Goal: Communication & Community: Share content

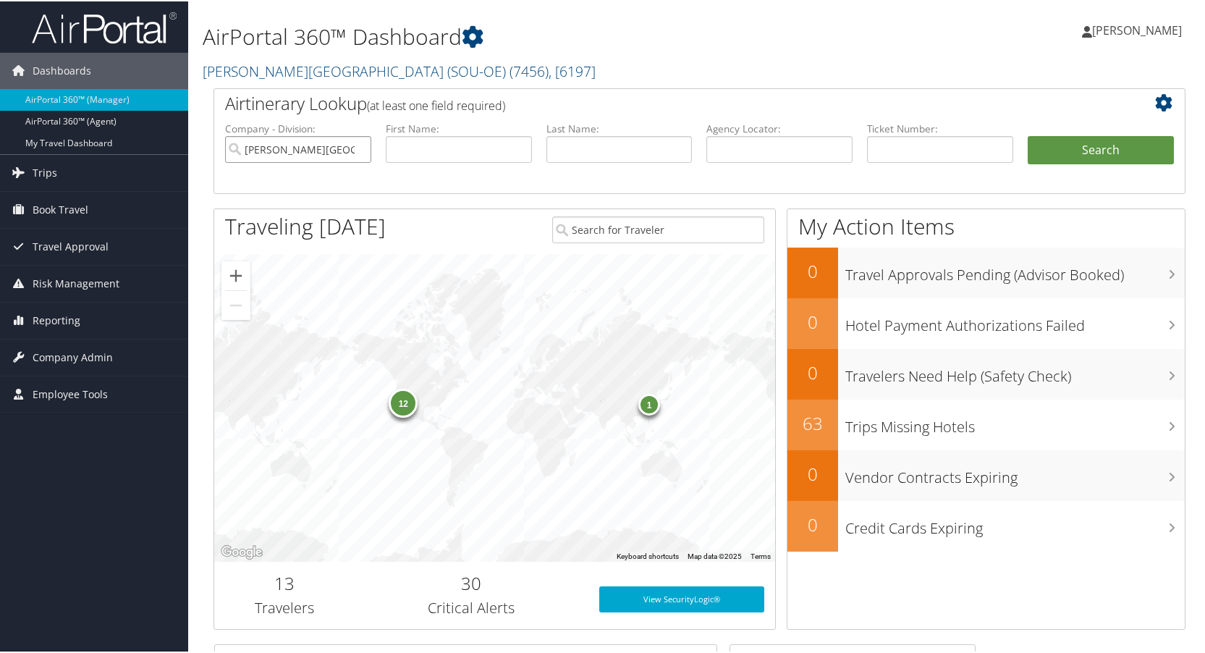
click at [359, 150] on input "[PERSON_NAME][GEOGRAPHIC_DATA] (SOU-OE)" at bounding box center [298, 148] width 146 height 27
paste input "8900896859040"
type input "8900896859040"
click at [1058, 150] on button "Search" at bounding box center [1100, 149] width 146 height 29
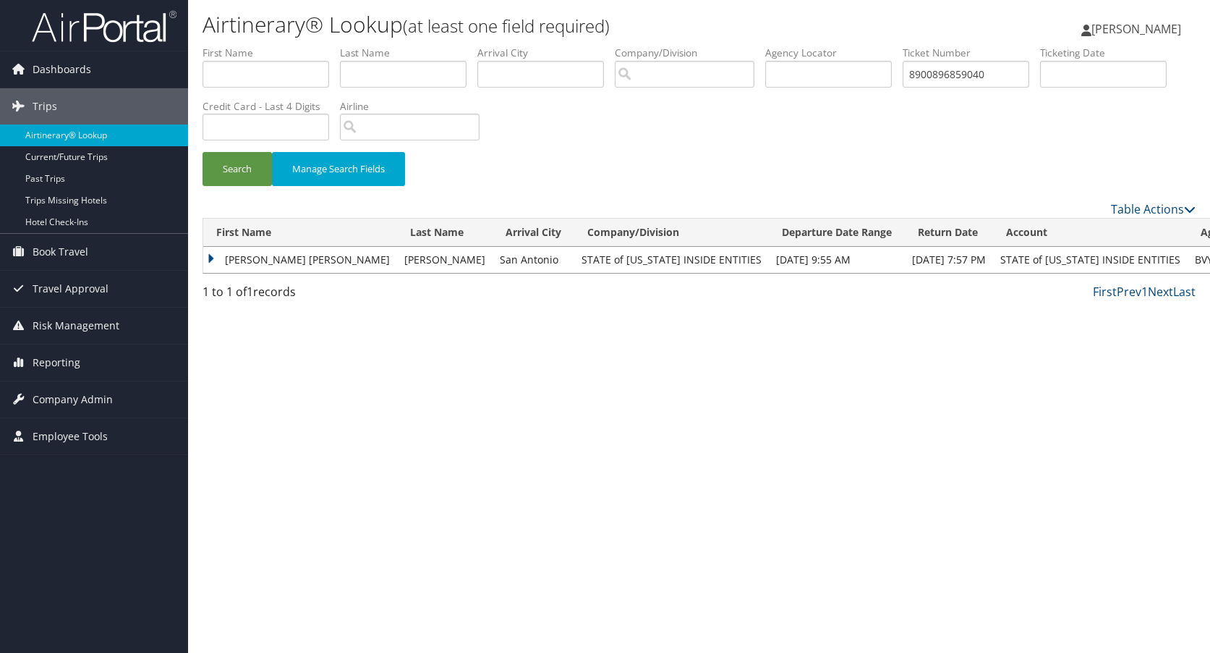
click at [209, 261] on td "AIMEE RENEE" at bounding box center [300, 260] width 194 height 26
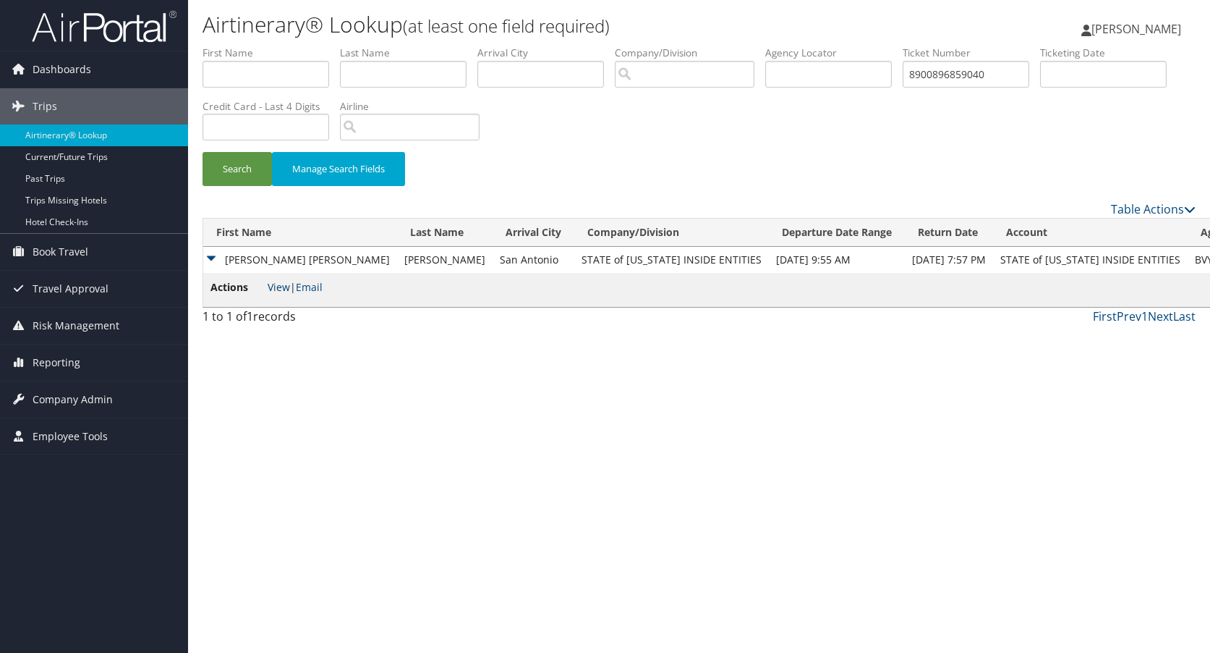
click at [277, 288] on link "View" at bounding box center [279, 287] width 22 height 14
drag, startPoint x: 1008, startPoint y: 74, endPoint x: 862, endPoint y: 91, distance: 147.2
click at [861, 46] on ul "First Name Last Name Departure City Arrival City Company/Division Airport/City …" at bounding box center [699, 46] width 993 height 0
paste input "7053718"
click at [223, 166] on button "Search" at bounding box center [237, 169] width 69 height 34
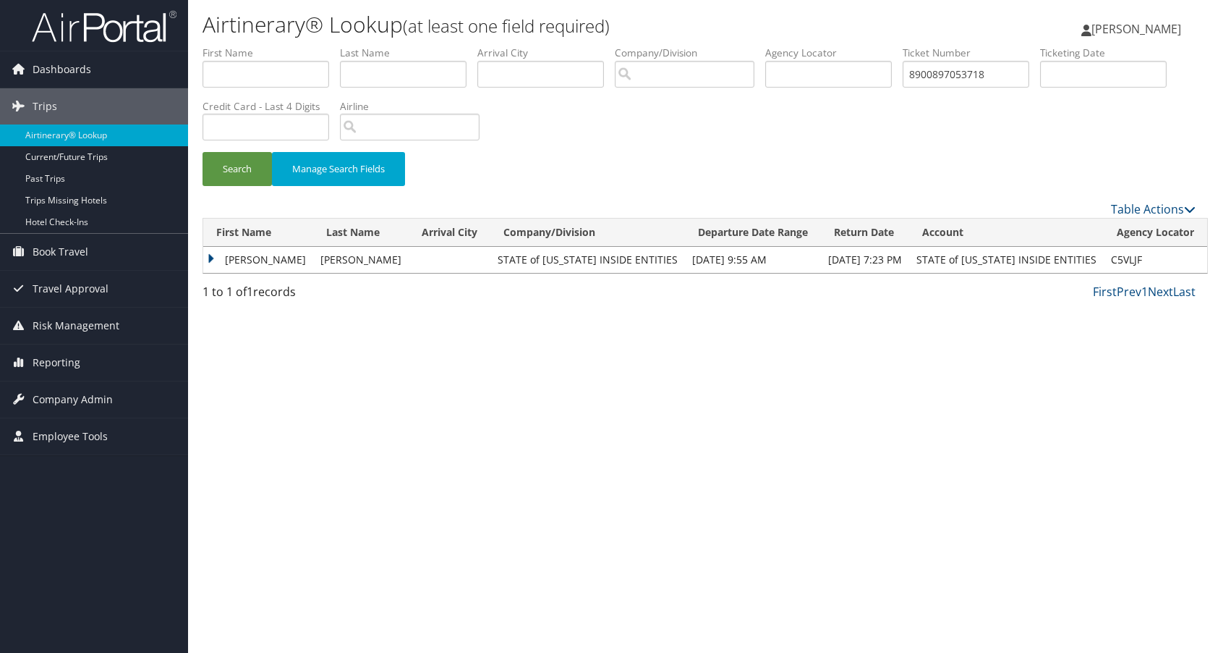
click at [211, 256] on td "ALEXANDER F" at bounding box center [258, 260] width 110 height 26
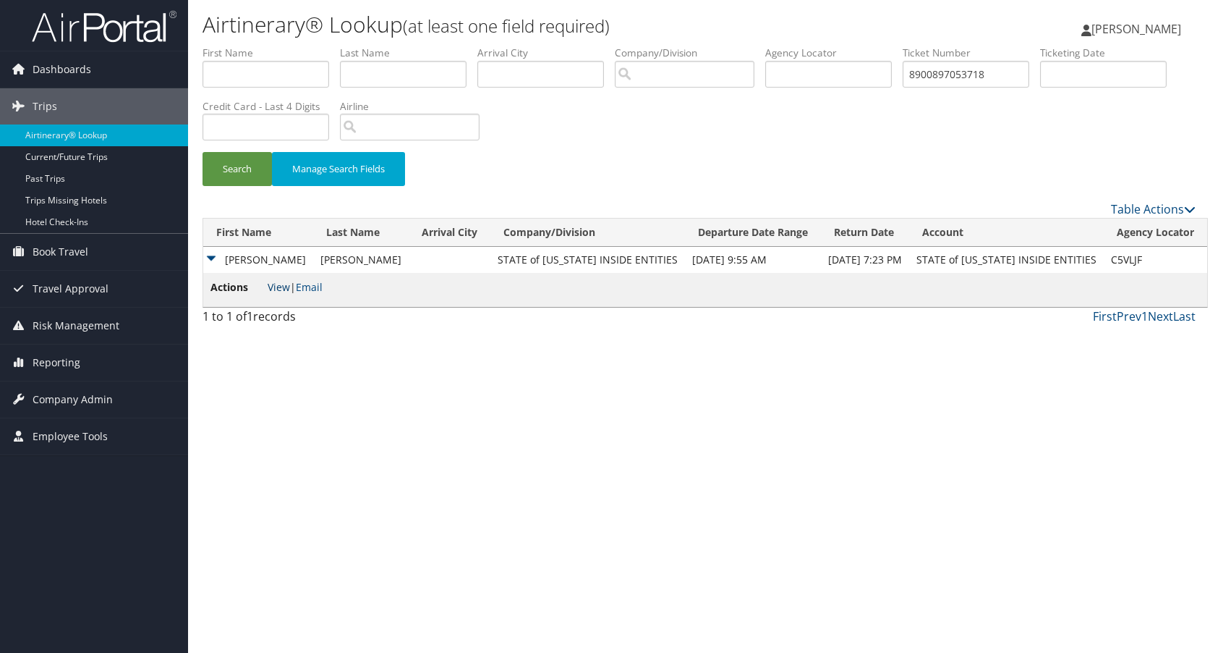
click at [275, 288] on link "View" at bounding box center [279, 287] width 22 height 14
drag, startPoint x: 1009, startPoint y: 71, endPoint x: 841, endPoint y: 91, distance: 168.4
click at [842, 46] on ul "First Name Last Name Departure City Arrival City Company/Division Airport/City …" at bounding box center [699, 46] width 993 height 0
paste input "295565"
drag, startPoint x: 230, startPoint y: 169, endPoint x: 238, endPoint y: 170, distance: 8.1
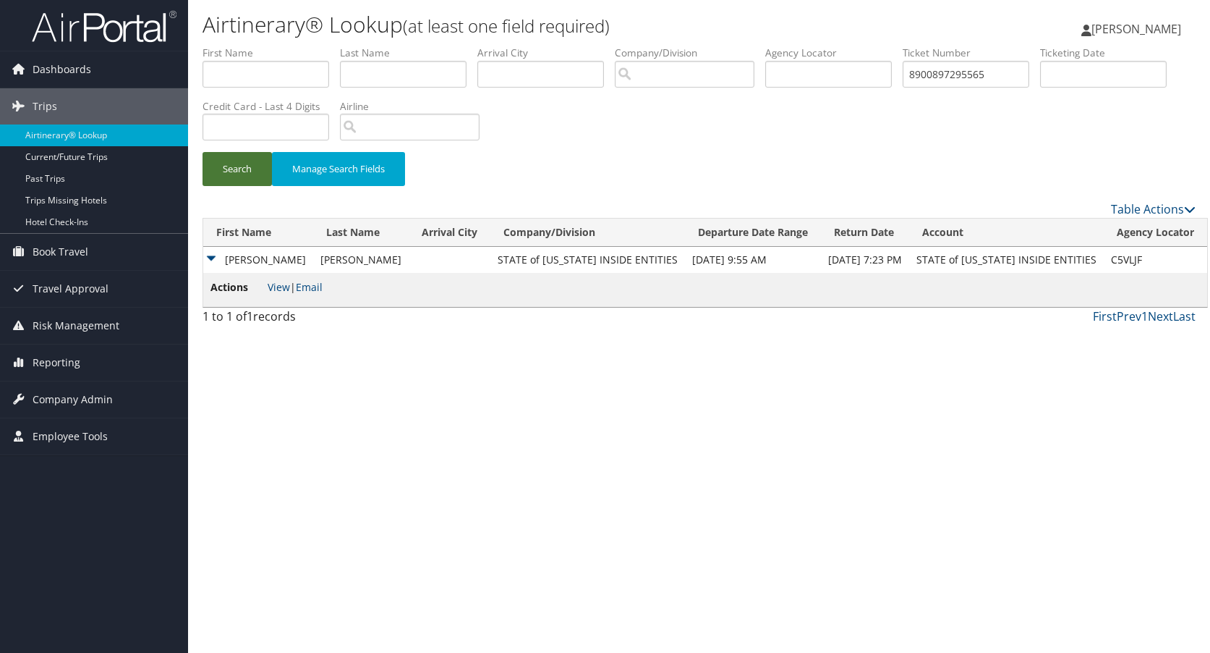
click at [230, 169] on button "Search" at bounding box center [237, 169] width 69 height 34
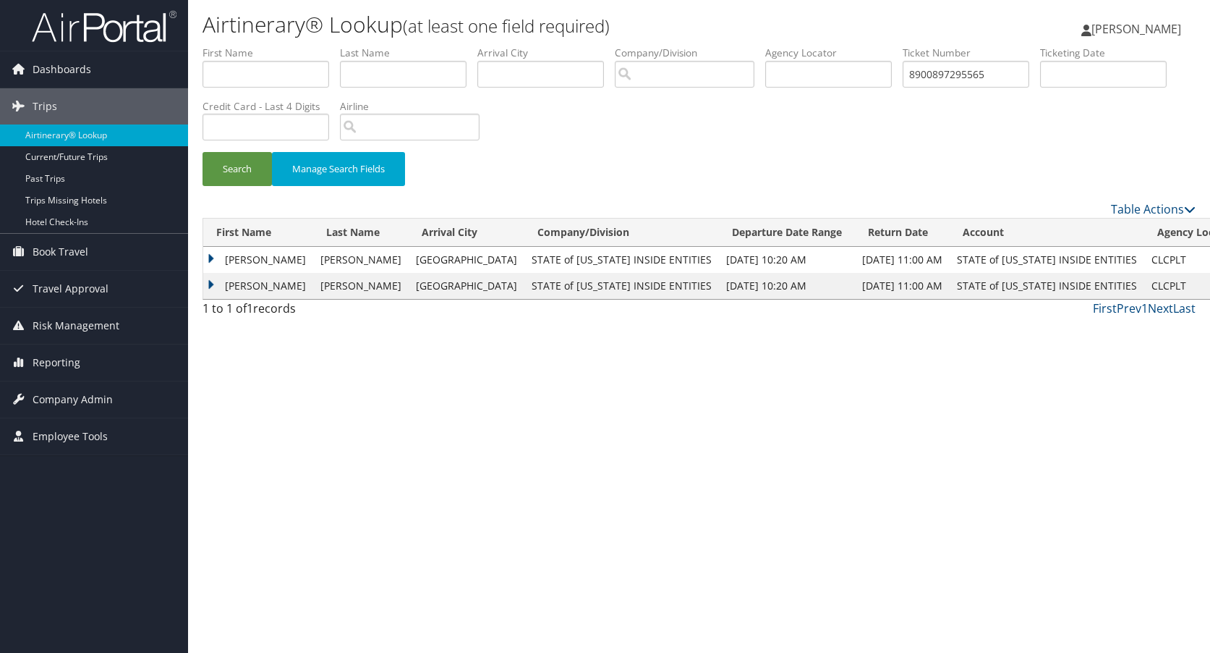
click at [214, 259] on td "SPENCER ALLEN" at bounding box center [258, 260] width 110 height 26
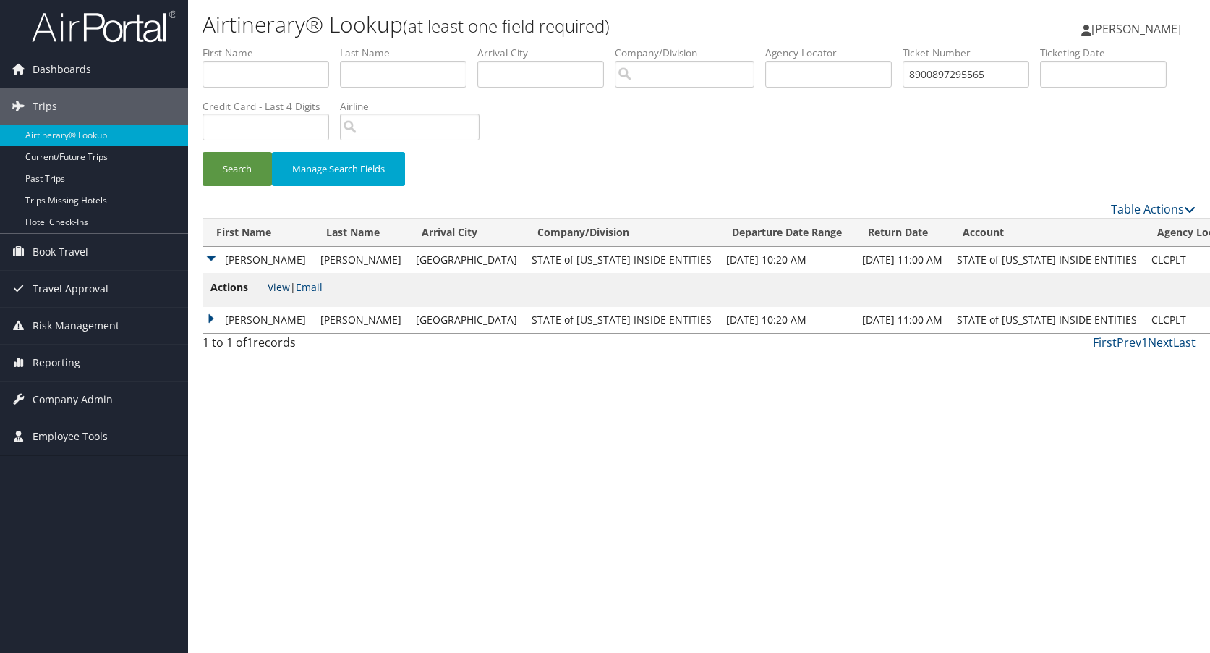
click at [280, 282] on link "View" at bounding box center [279, 287] width 22 height 14
drag, startPoint x: 1015, startPoint y: 71, endPoint x: 902, endPoint y: 82, distance: 113.5
click at [903, 46] on ul "First Name Last Name Departure City Arrival City Company/Division Airport/City …" at bounding box center [699, 46] width 993 height 0
paste input "7"
click at [226, 167] on button "Search" at bounding box center [237, 169] width 69 height 34
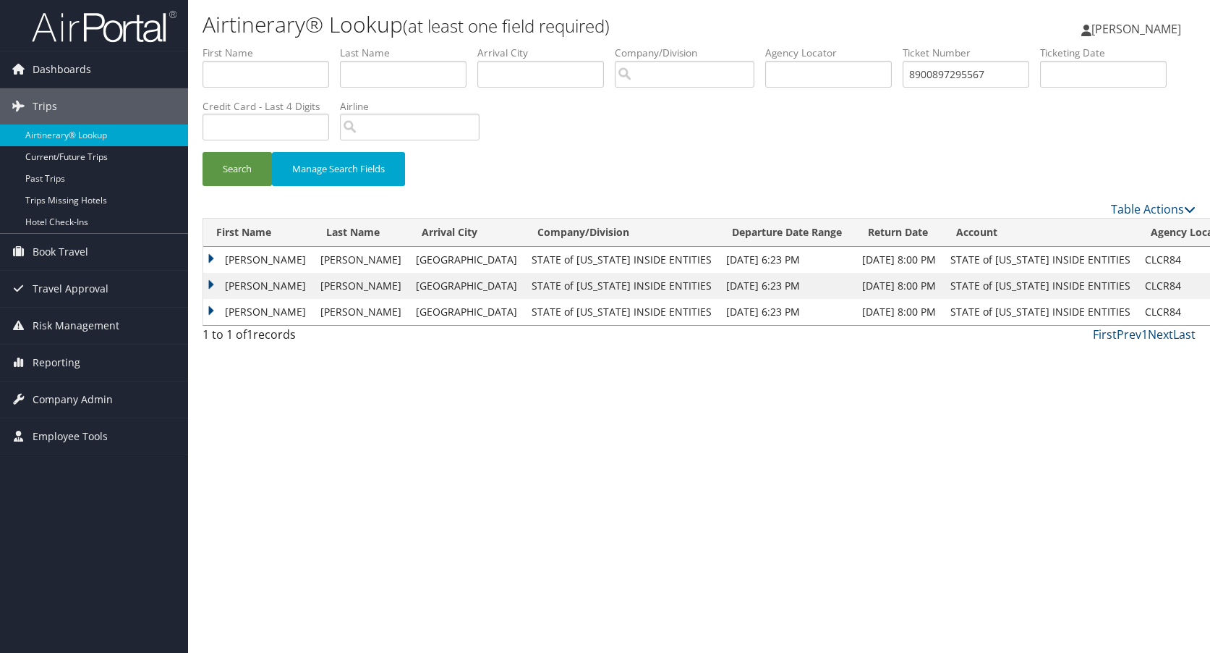
click at [211, 259] on td "SPENCER ALLEN" at bounding box center [258, 260] width 110 height 26
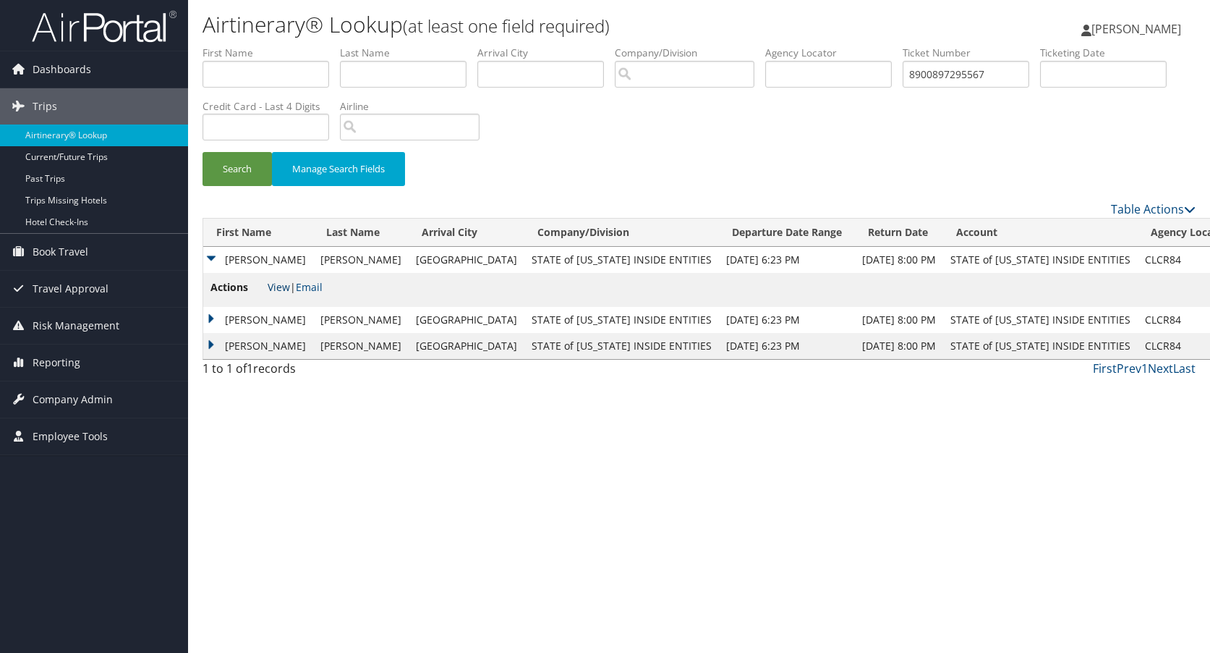
click at [279, 289] on link "View" at bounding box center [279, 287] width 22 height 14
drag, startPoint x: 1004, startPoint y: 79, endPoint x: 852, endPoint y: 94, distance: 152.7
click at [852, 46] on ul "First Name Last Name Departure City Arrival City Company/Division Airport/City …" at bounding box center [699, 46] width 993 height 0
paste input "8"
click at [226, 166] on button "Search" at bounding box center [237, 169] width 69 height 34
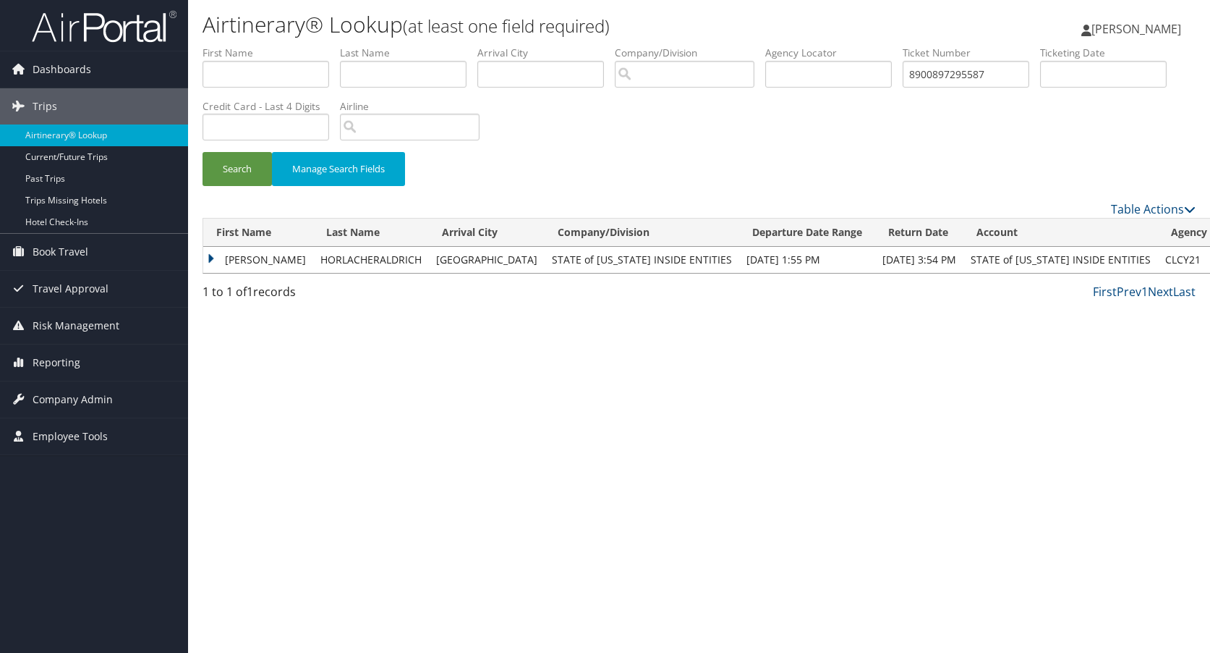
click at [211, 258] on td "WENDY" at bounding box center [258, 260] width 110 height 26
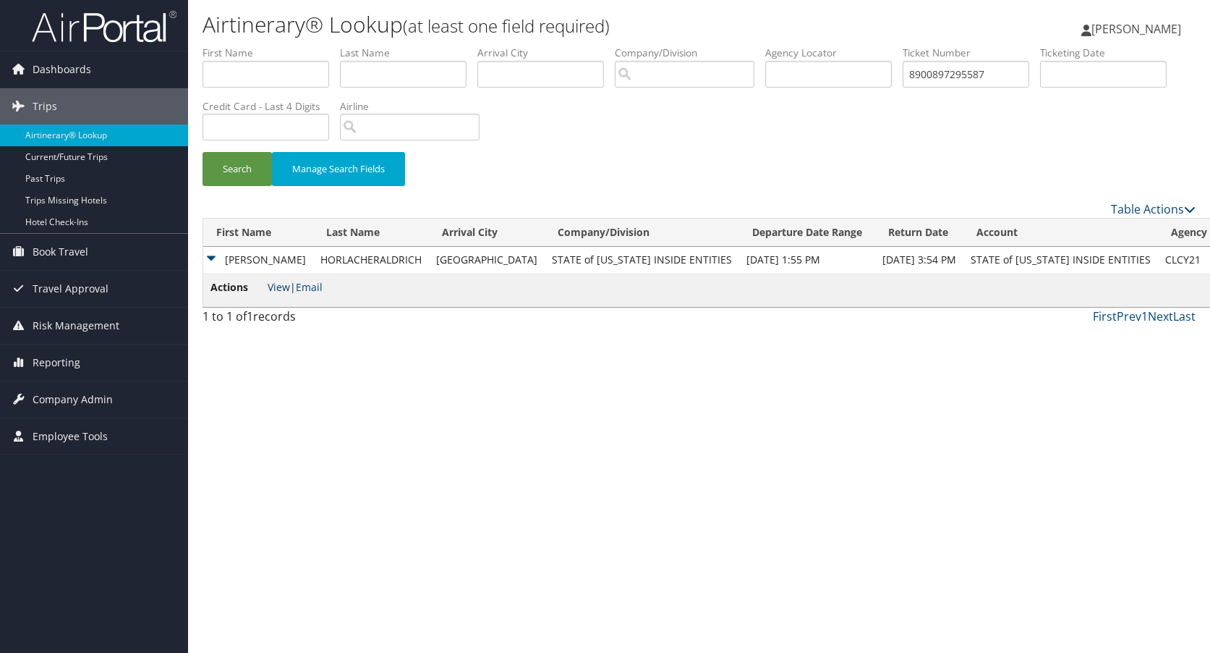
click at [282, 289] on link "View" at bounding box center [279, 287] width 22 height 14
drag, startPoint x: 1004, startPoint y: 77, endPoint x: 842, endPoint y: 92, distance: 162.7
click at [842, 46] on ul "First Name Last Name Departure City Arrival City Company/Division Airport/City …" at bounding box center [699, 46] width 993 height 0
paste input "344818"
click at [233, 167] on button "Search" at bounding box center [237, 169] width 69 height 34
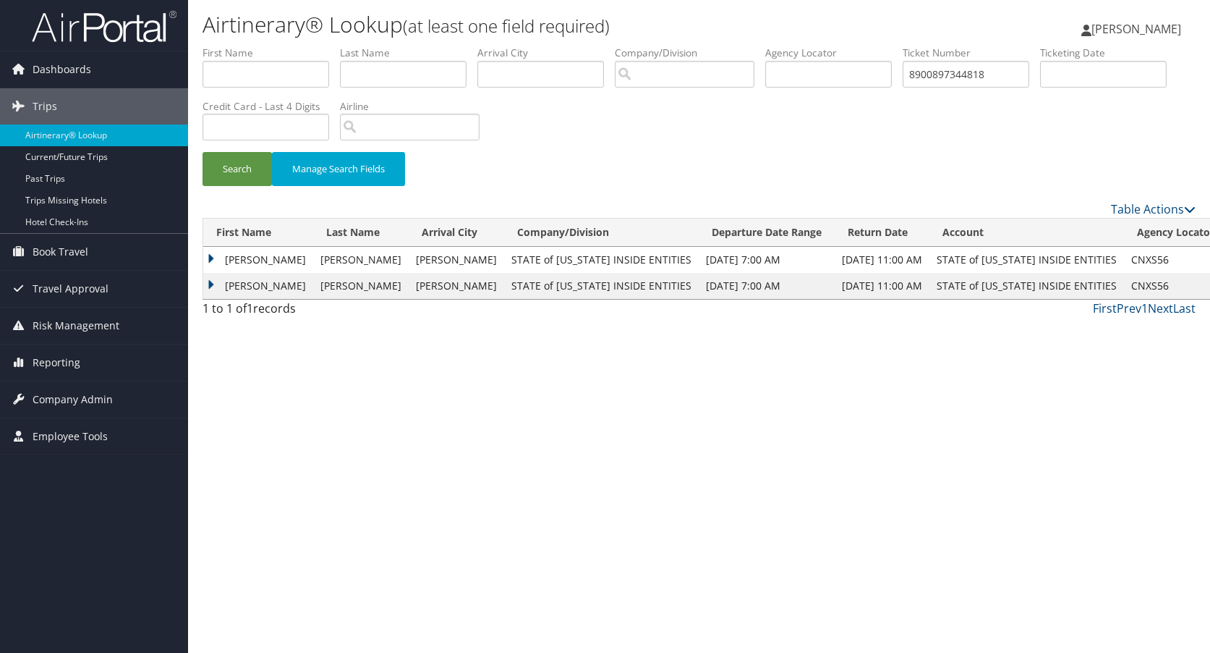
click at [214, 284] on td "SPENCER ALLEN" at bounding box center [258, 286] width 110 height 26
click at [280, 310] on link "View" at bounding box center [279, 313] width 22 height 14
drag, startPoint x: 1007, startPoint y: 80, endPoint x: 922, endPoint y: 82, distance: 85.4
click at [922, 82] on input "8900897344818" at bounding box center [966, 74] width 127 height 27
paste input "9"
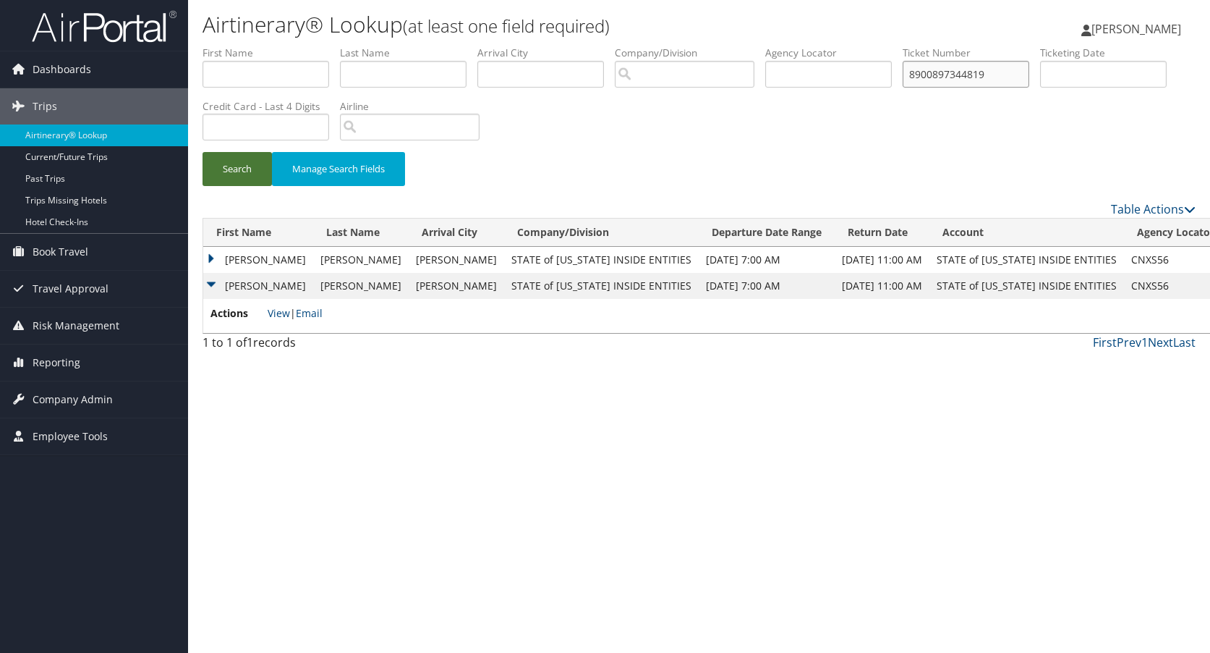
type input "8900897344819"
click at [229, 162] on button "Search" at bounding box center [237, 169] width 69 height 34
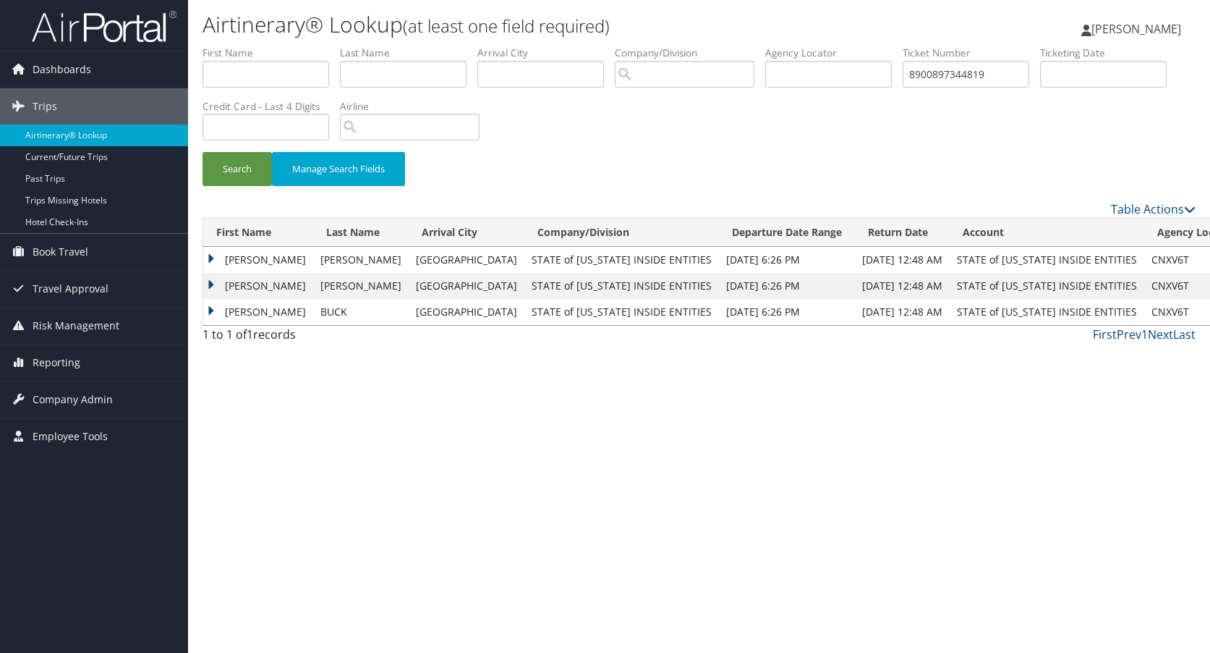
click at [209, 282] on td "SPENCER ALLEN" at bounding box center [258, 286] width 110 height 26
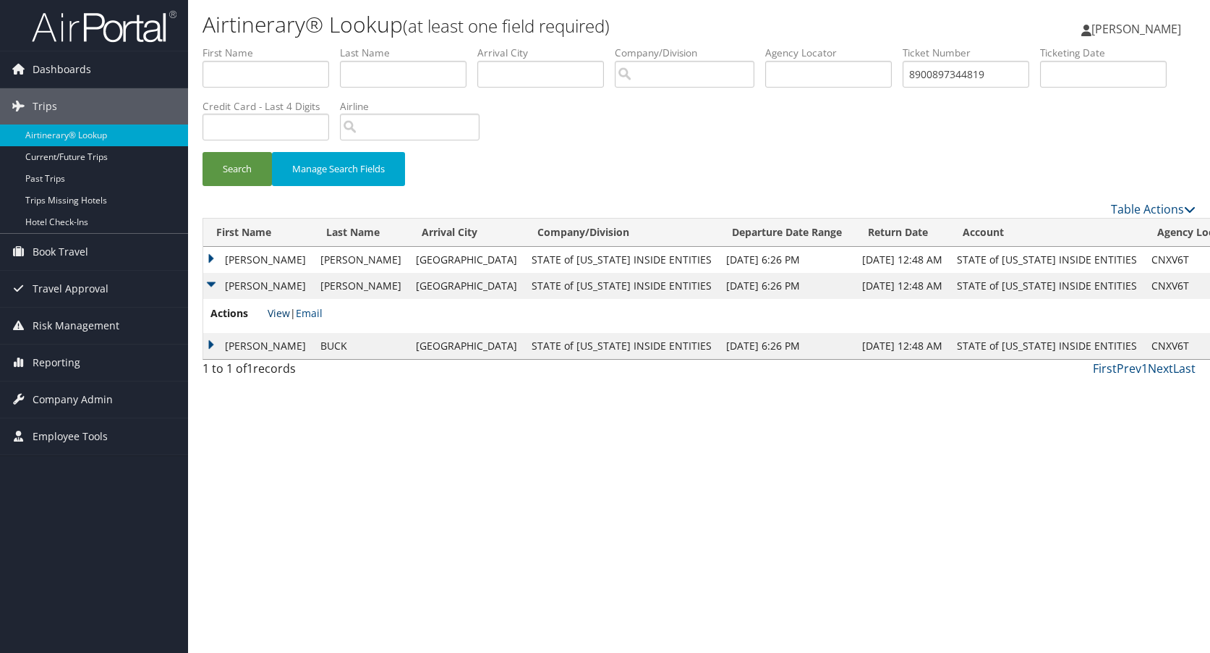
click at [275, 313] on link "View" at bounding box center [279, 313] width 22 height 14
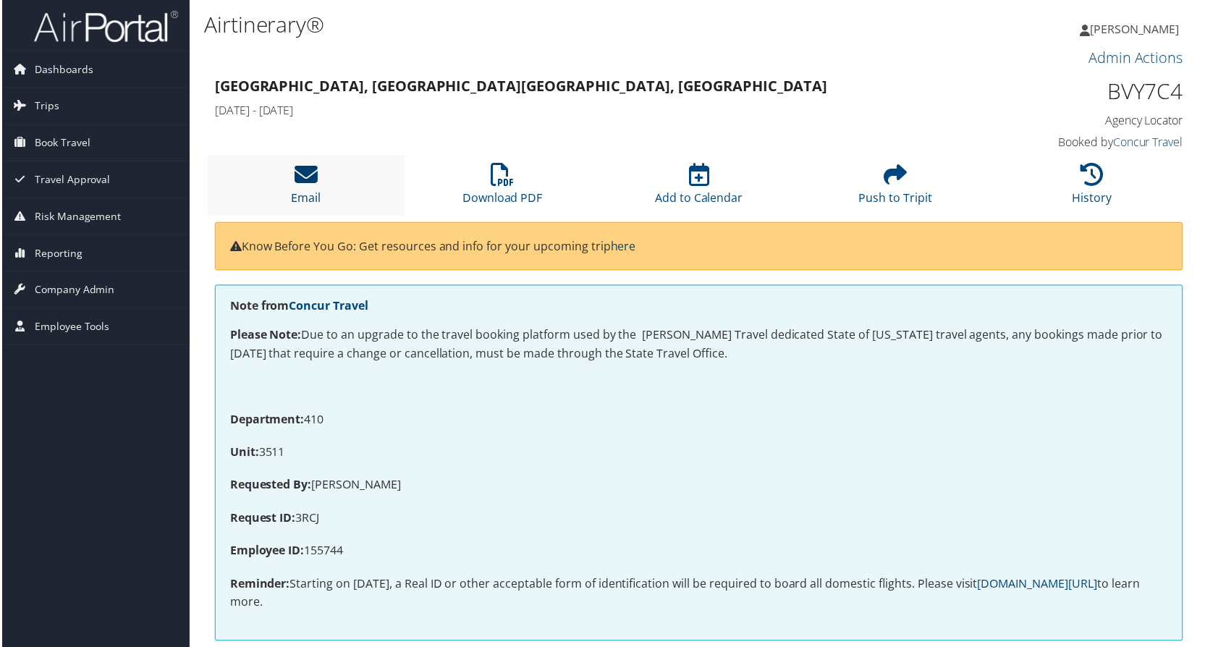
click at [297, 179] on icon at bounding box center [304, 175] width 23 height 23
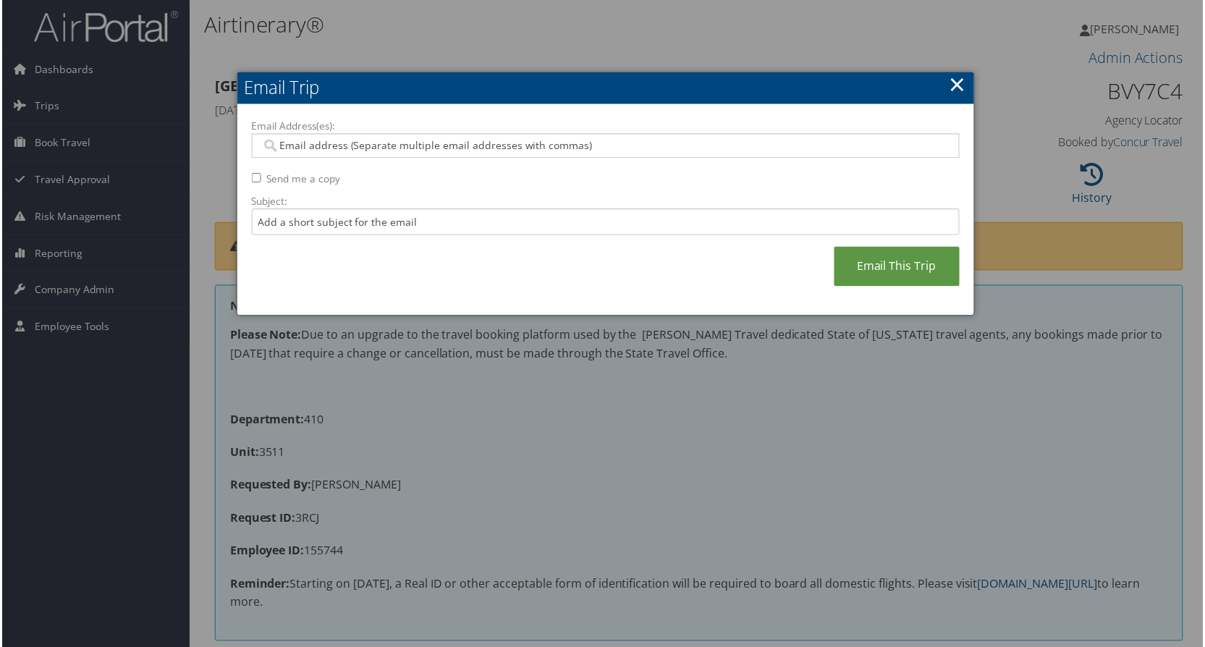
click at [281, 148] on input "Email Address(es):" at bounding box center [605, 146] width 691 height 14
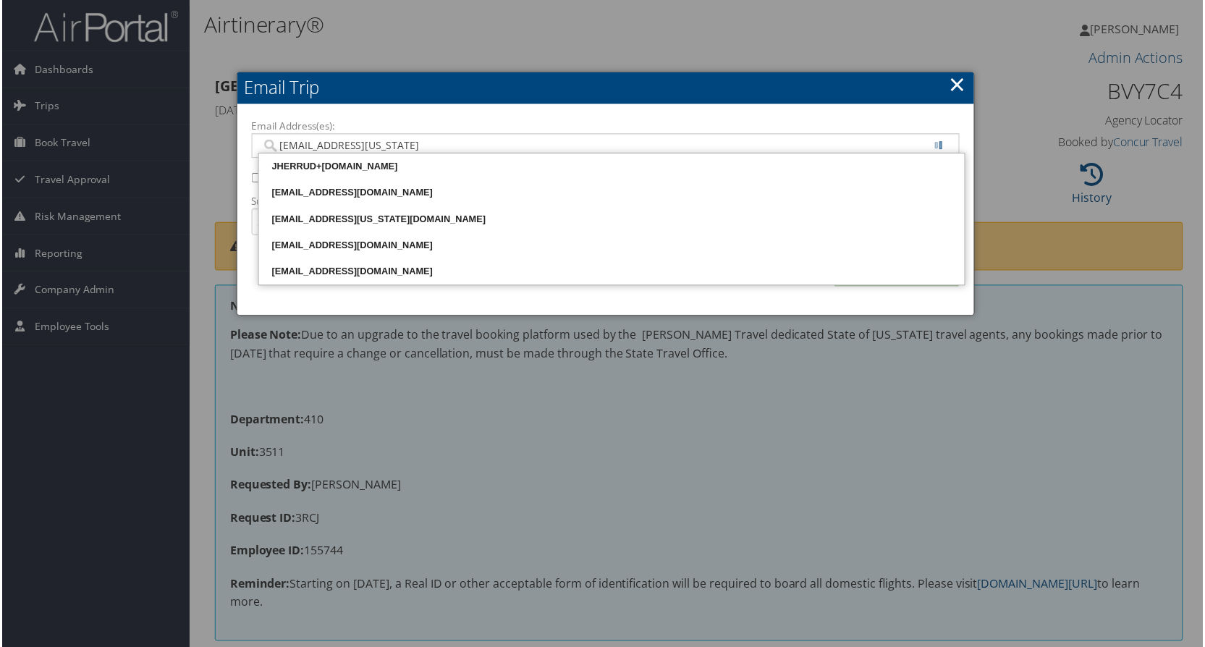
type input "jhwang@utah.gov"
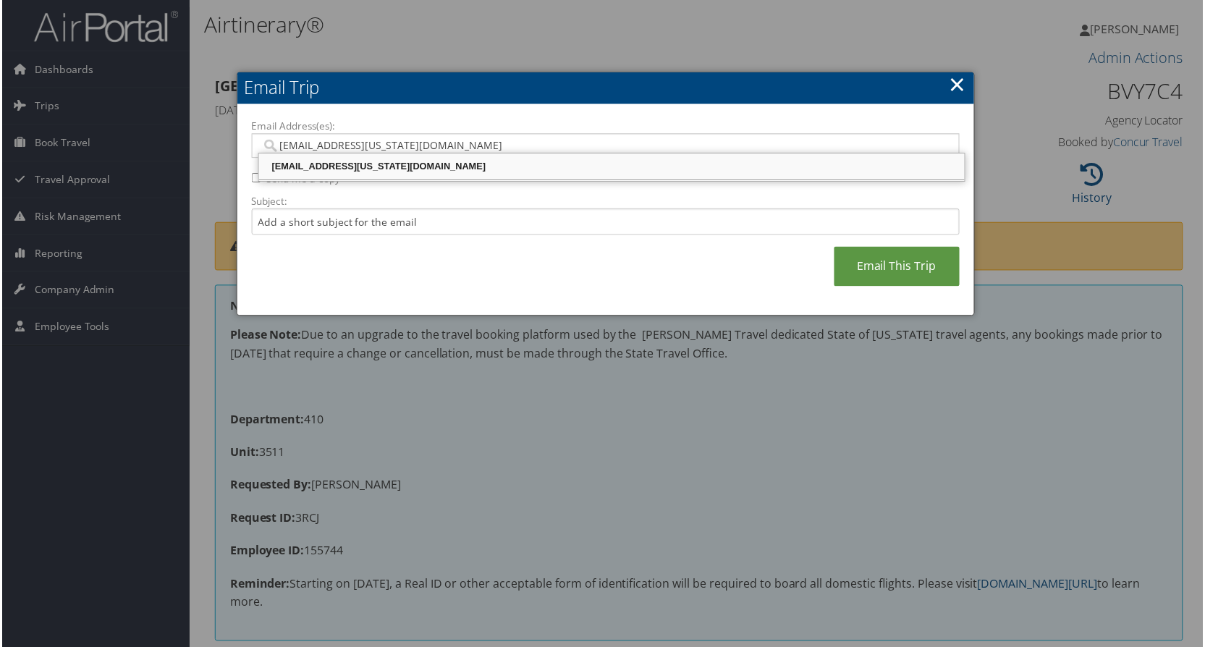
click at [292, 170] on div "[EMAIL_ADDRESS][US_STATE][DOMAIN_NAME]" at bounding box center [612, 167] width 704 height 14
type input "[EMAIL_ADDRESS][US_STATE][DOMAIN_NAME]"
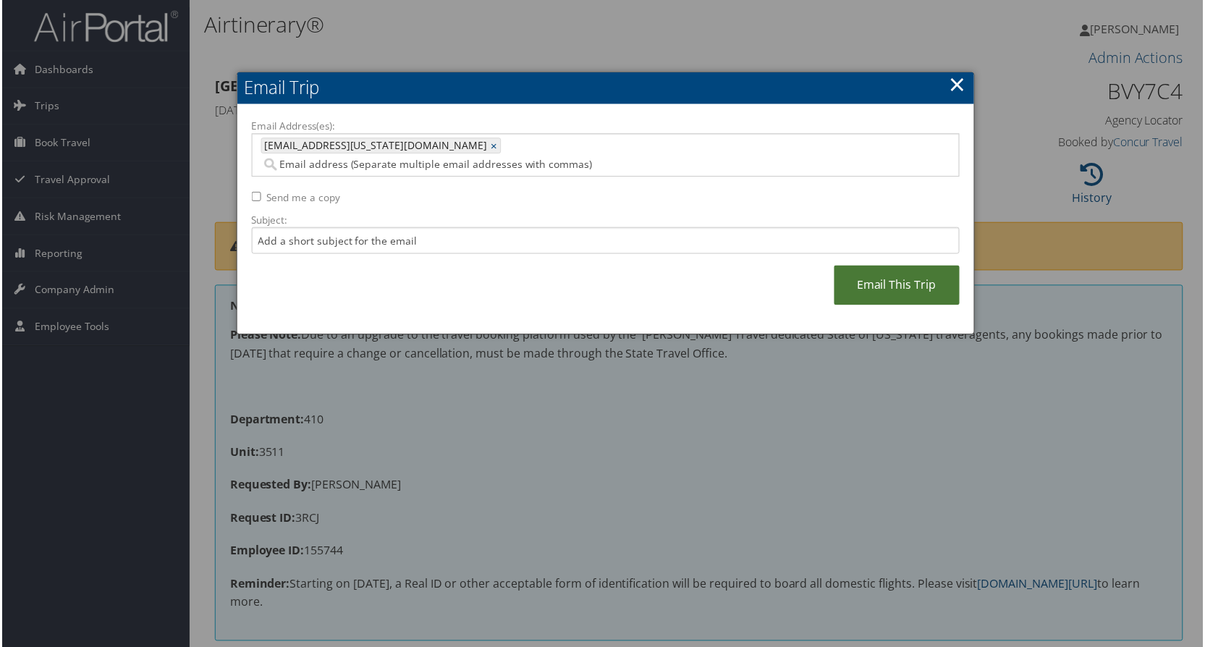
click at [880, 268] on link "Email This Trip" at bounding box center [898, 286] width 126 height 40
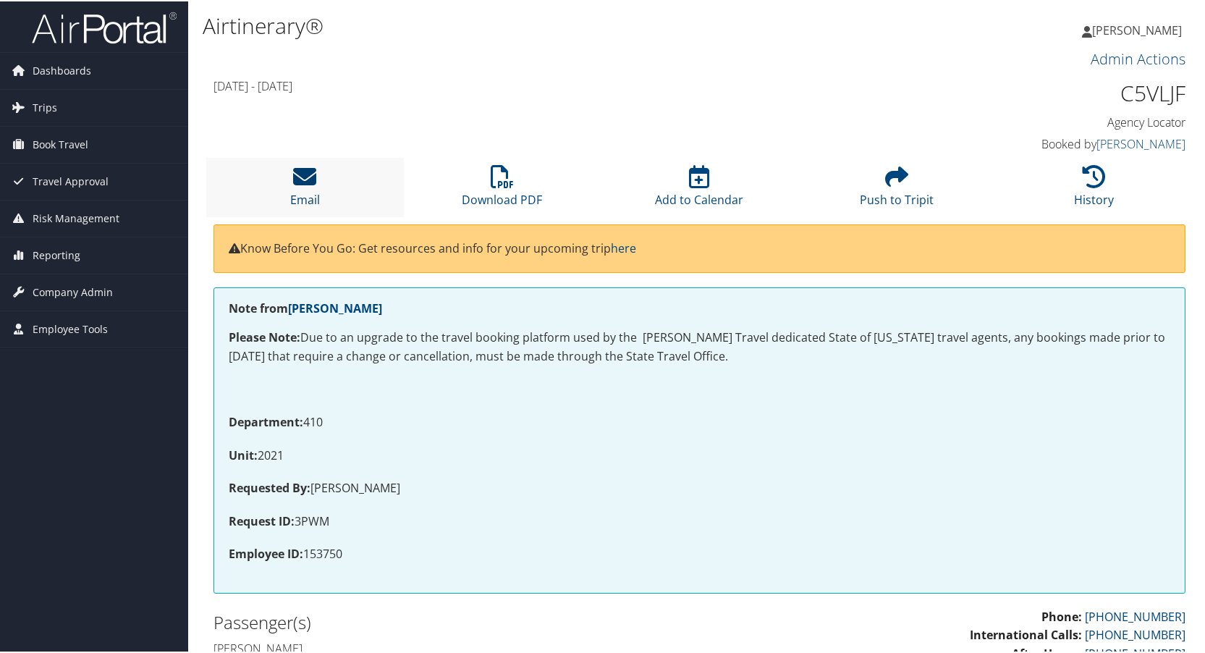
click at [297, 175] on icon at bounding box center [304, 175] width 23 height 23
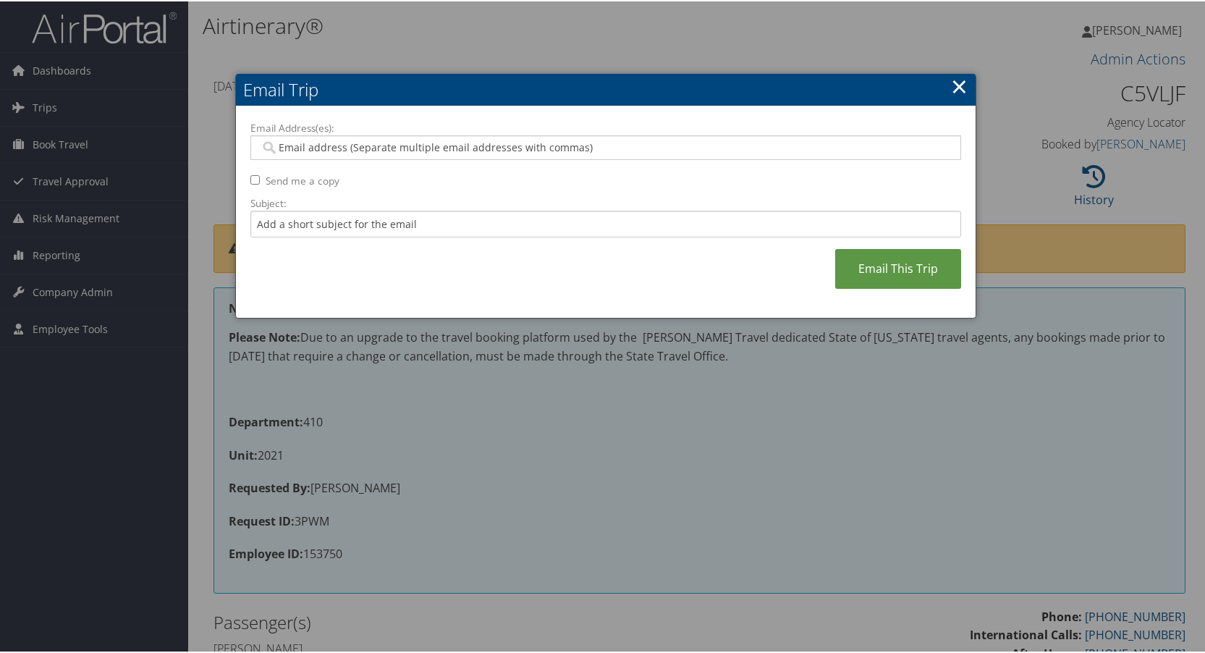
click at [292, 146] on input "Email Address(es):" at bounding box center [605, 146] width 691 height 14
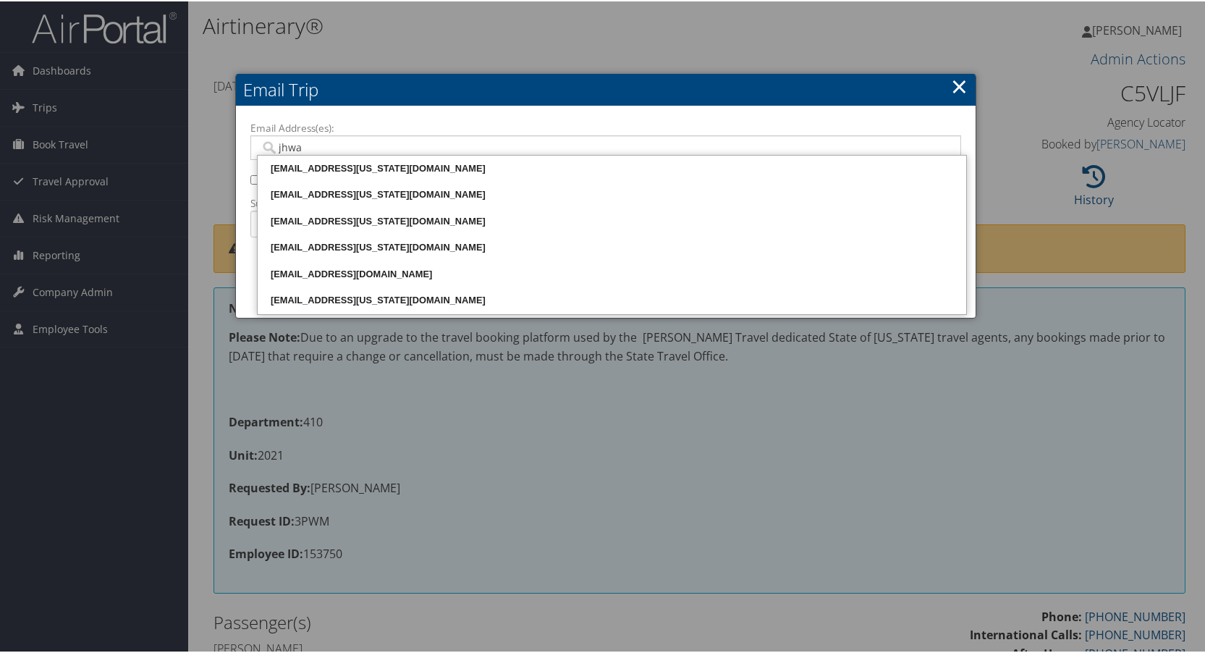
type input "jhwan"
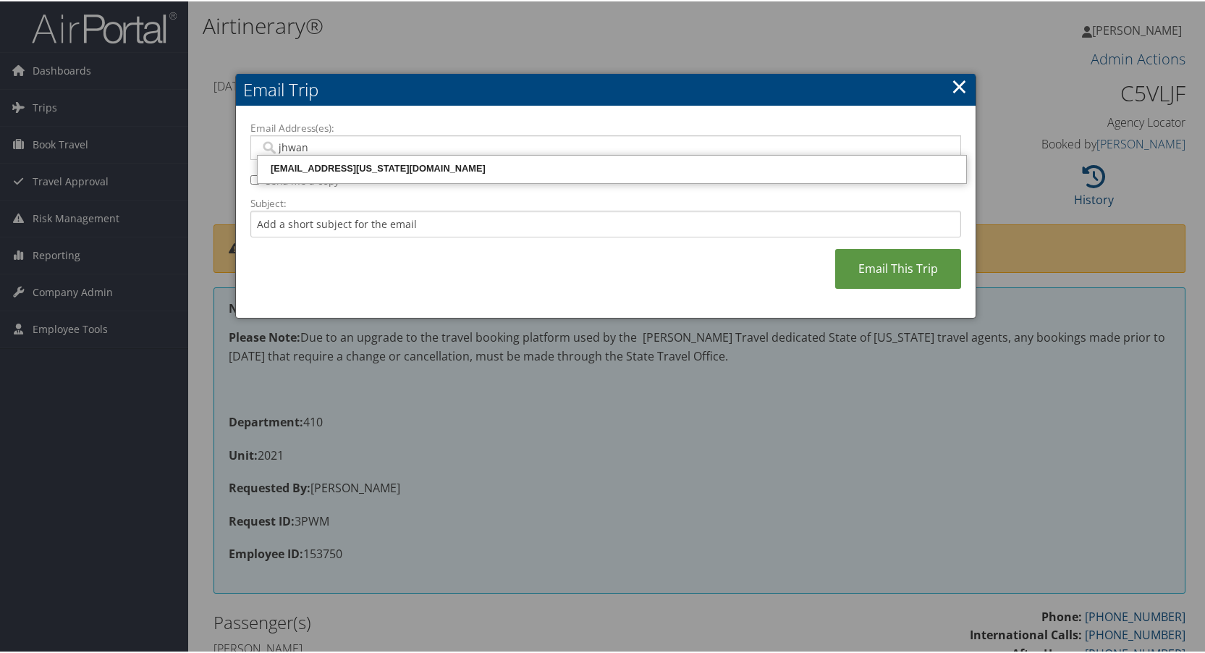
scroll to position [72, 0]
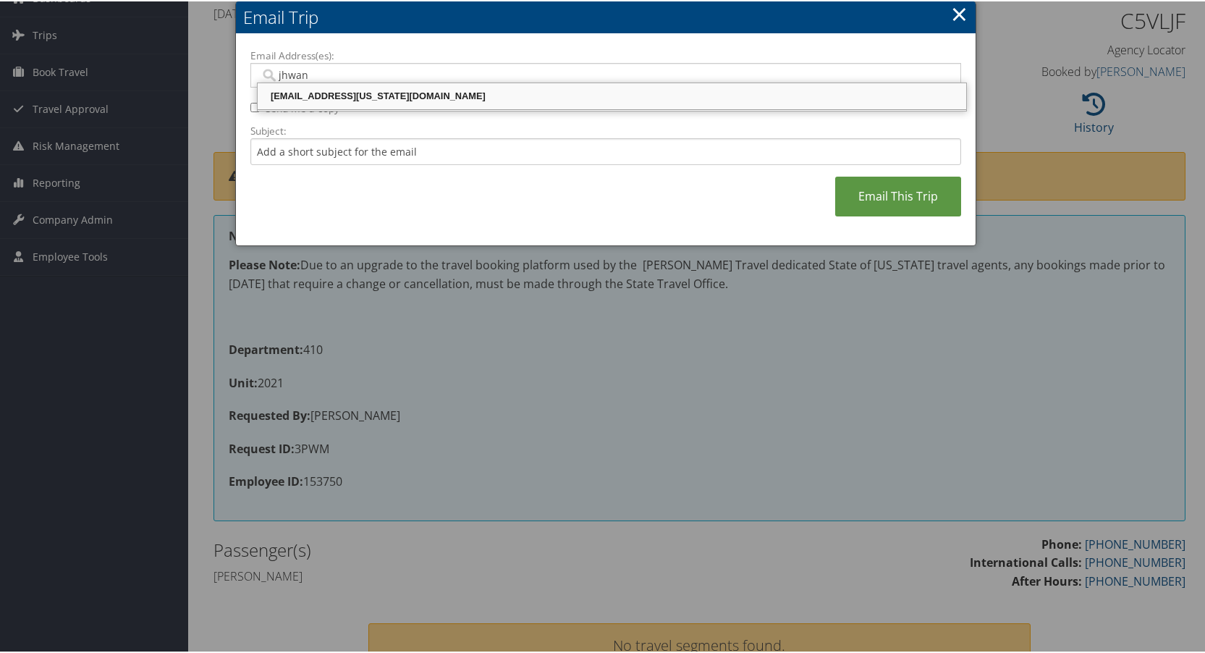
click at [287, 96] on div "jhwang@utah.gov" at bounding box center [612, 95] width 704 height 14
type input "jhwang@utah.gov"
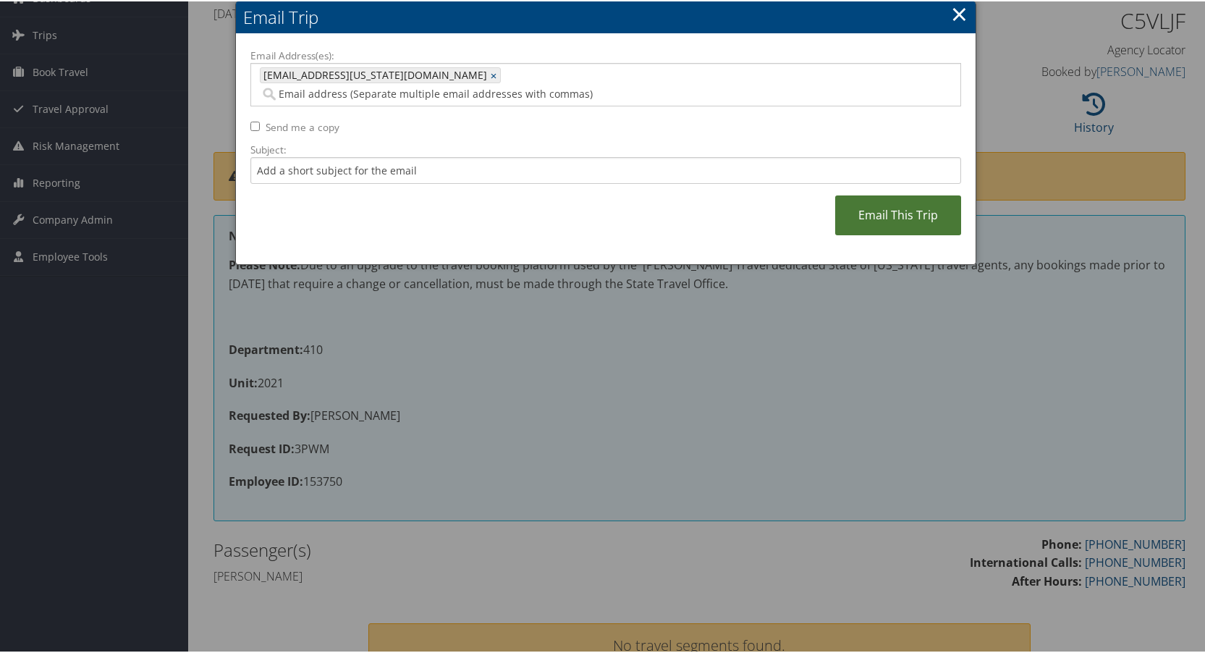
click at [909, 195] on link "Email This Trip" at bounding box center [898, 214] width 126 height 40
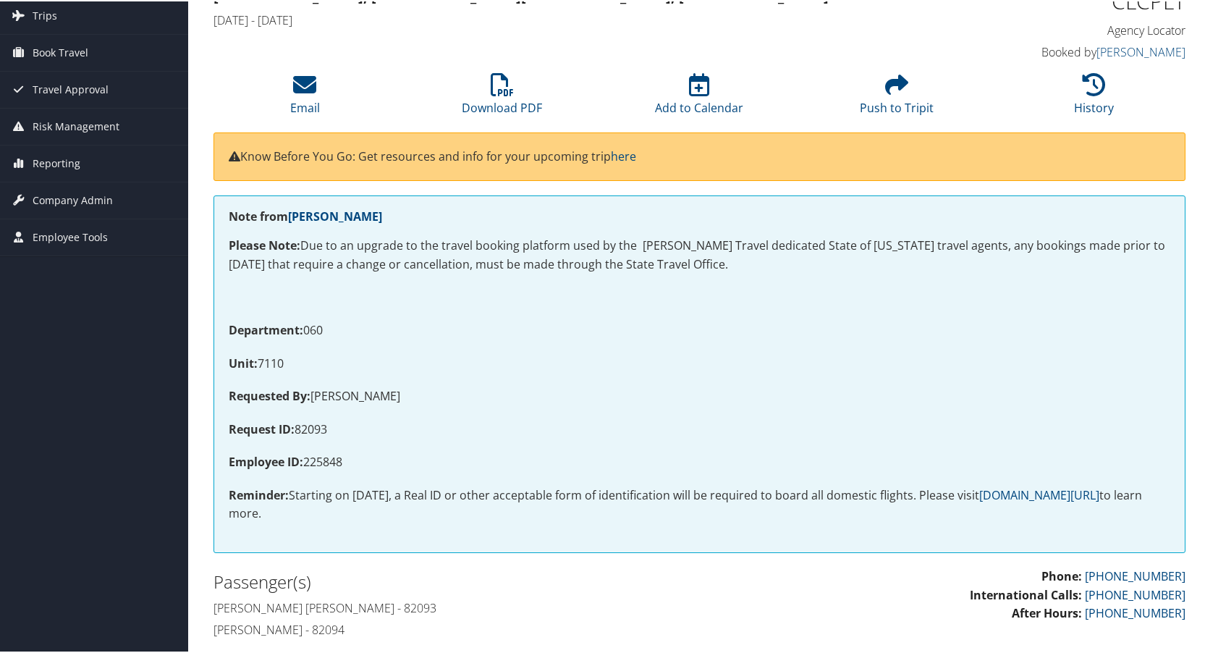
scroll to position [72, 0]
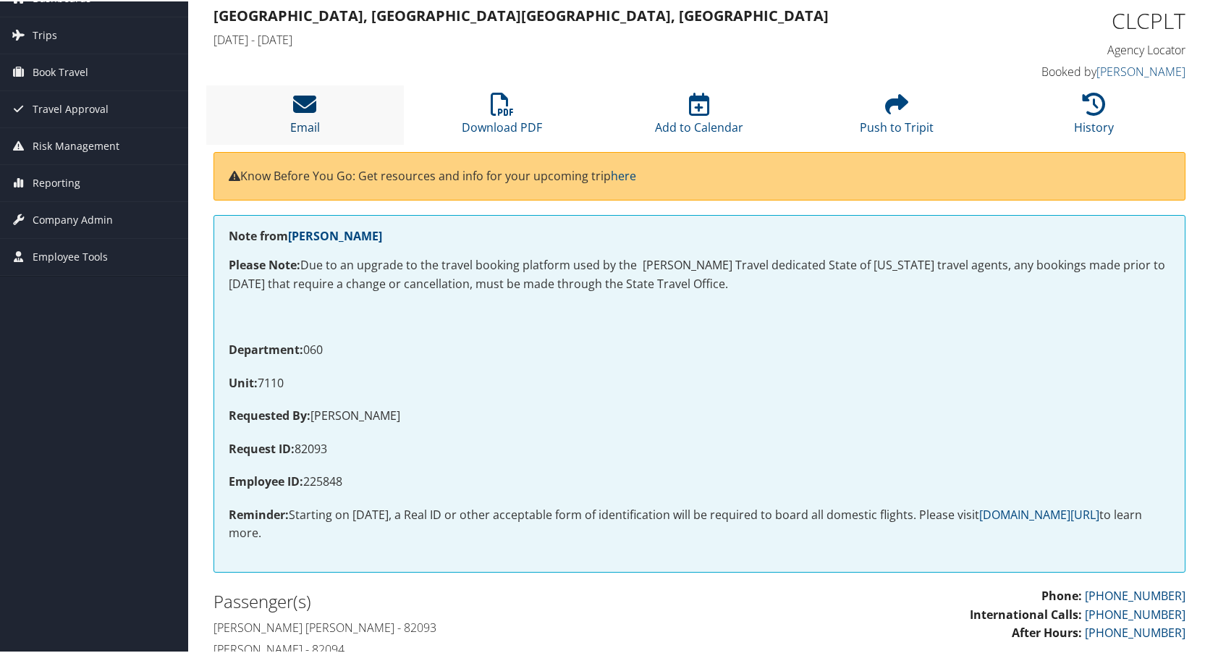
click at [309, 105] on icon at bounding box center [304, 102] width 23 height 23
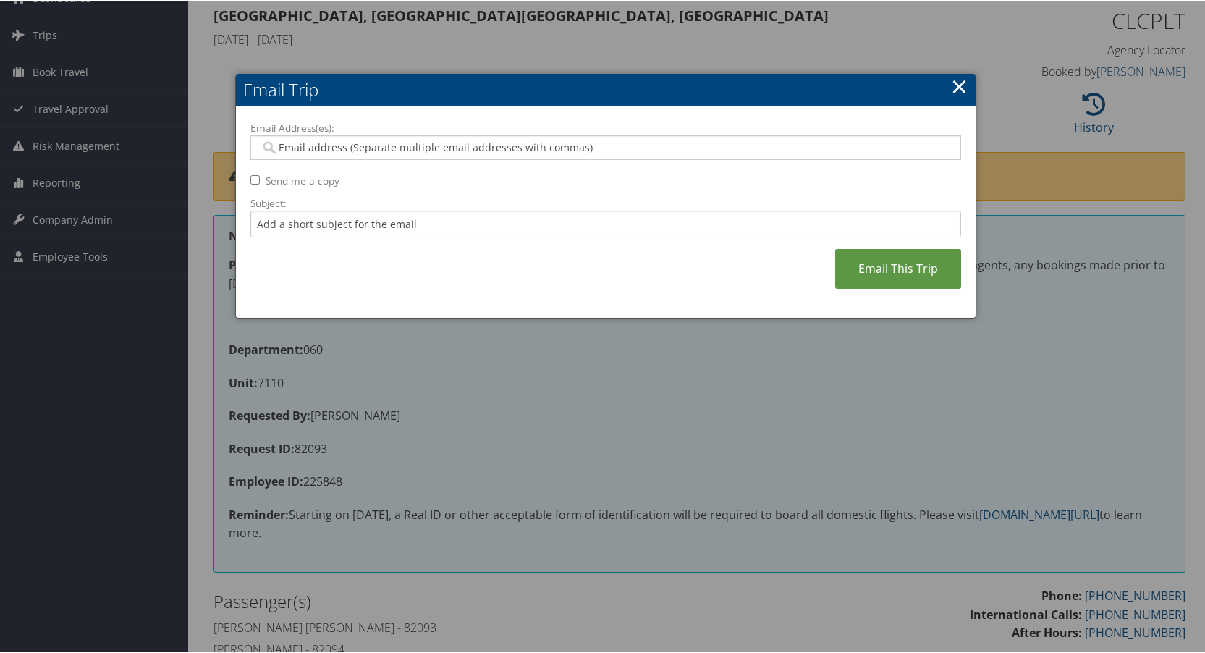
click at [319, 145] on input "Email Address(es):" at bounding box center [605, 146] width 691 height 14
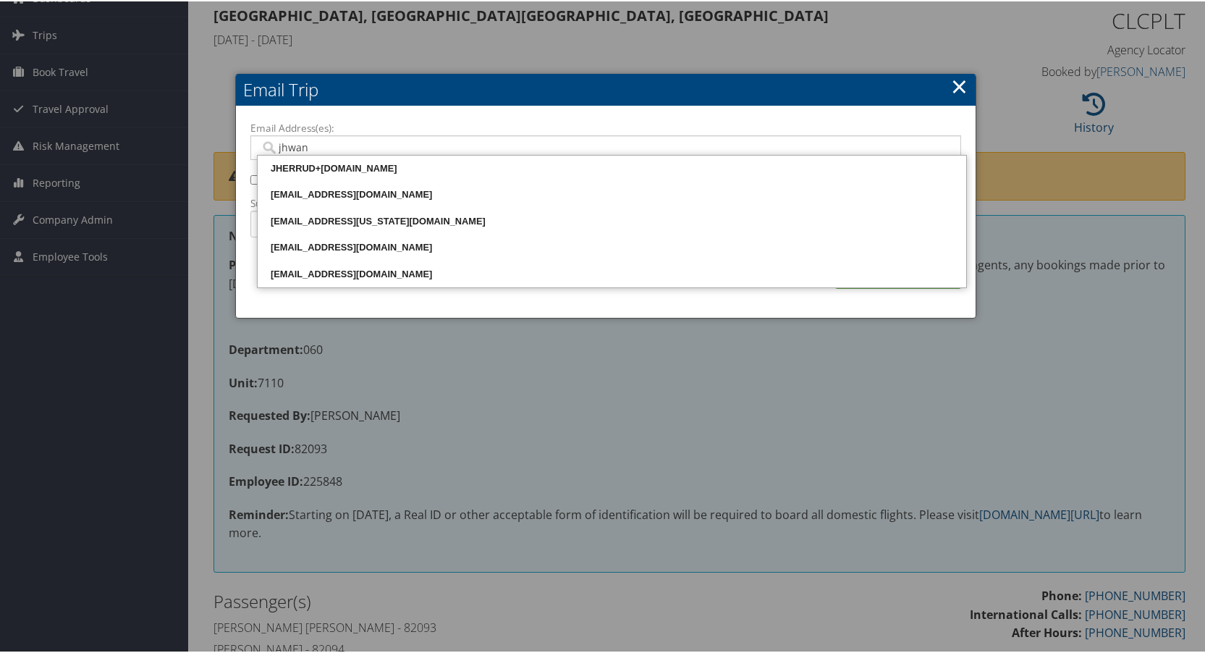
type input "jhwang"
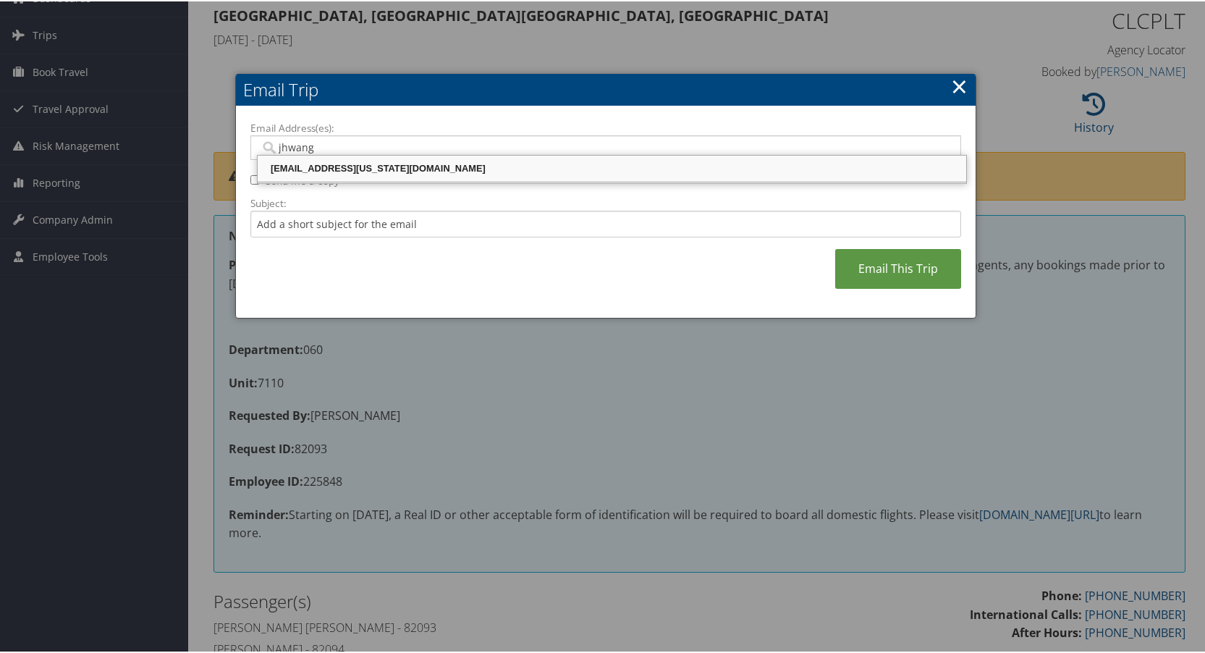
click at [294, 155] on li "[EMAIL_ADDRESS][US_STATE][DOMAIN_NAME]" at bounding box center [612, 166] width 710 height 27
type input "[EMAIL_ADDRESS][US_STATE][DOMAIN_NAME]"
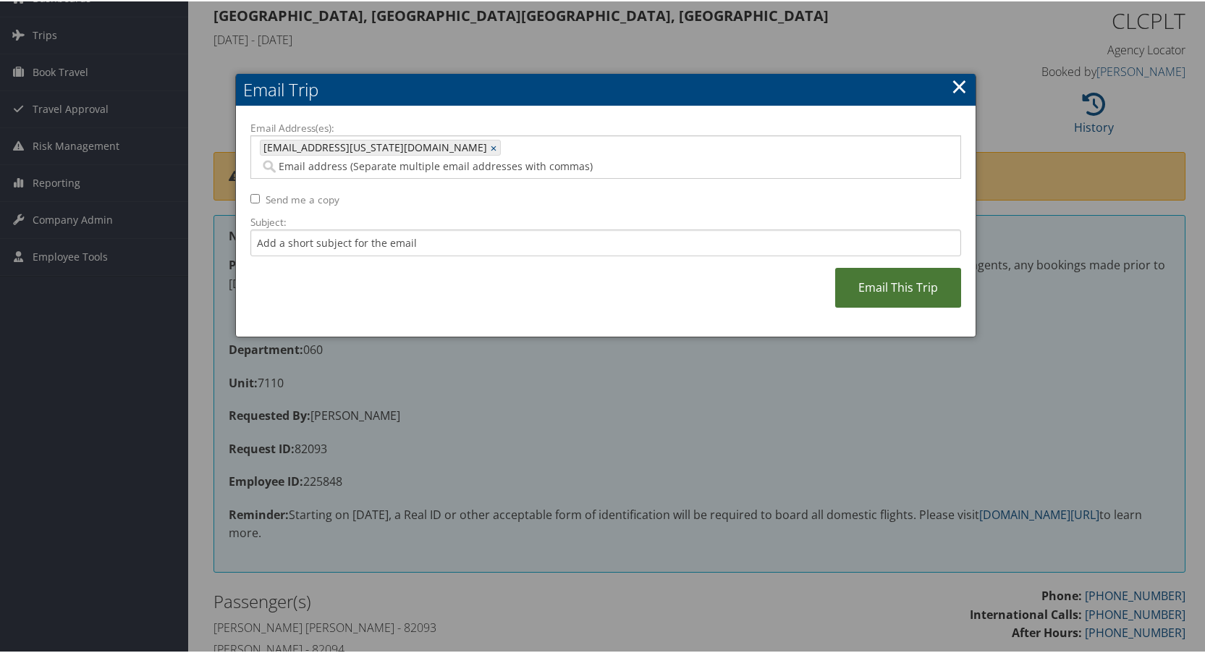
click at [870, 266] on link "Email This Trip" at bounding box center [898, 286] width 126 height 40
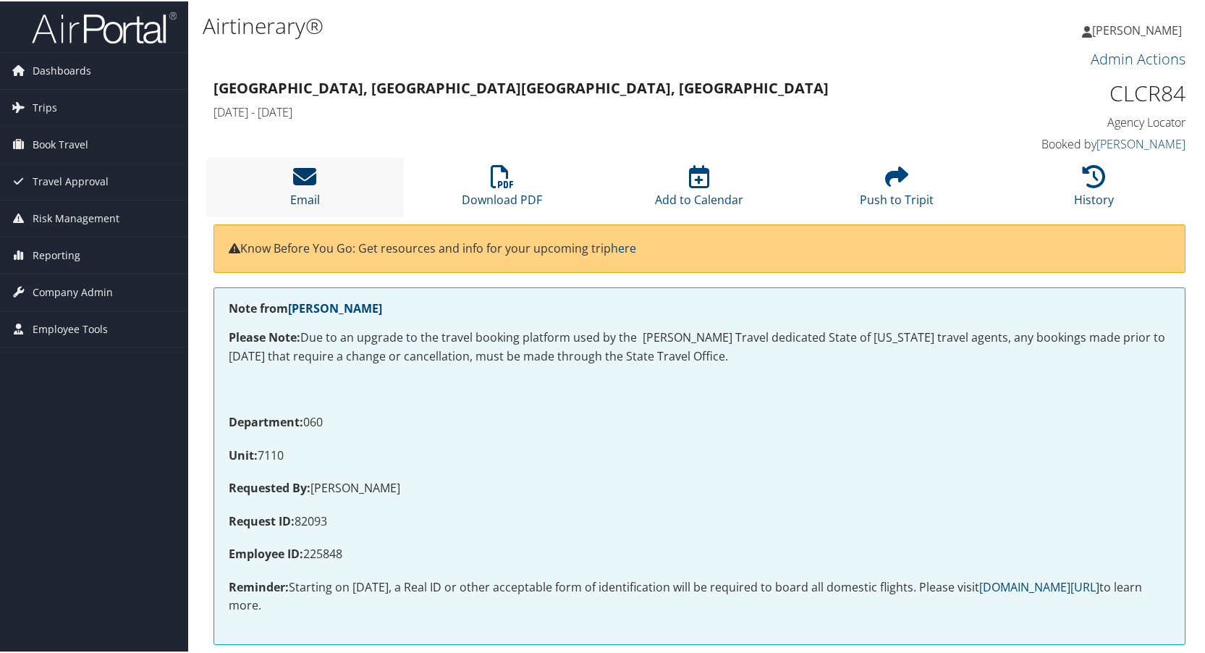
click at [306, 177] on icon at bounding box center [304, 175] width 23 height 23
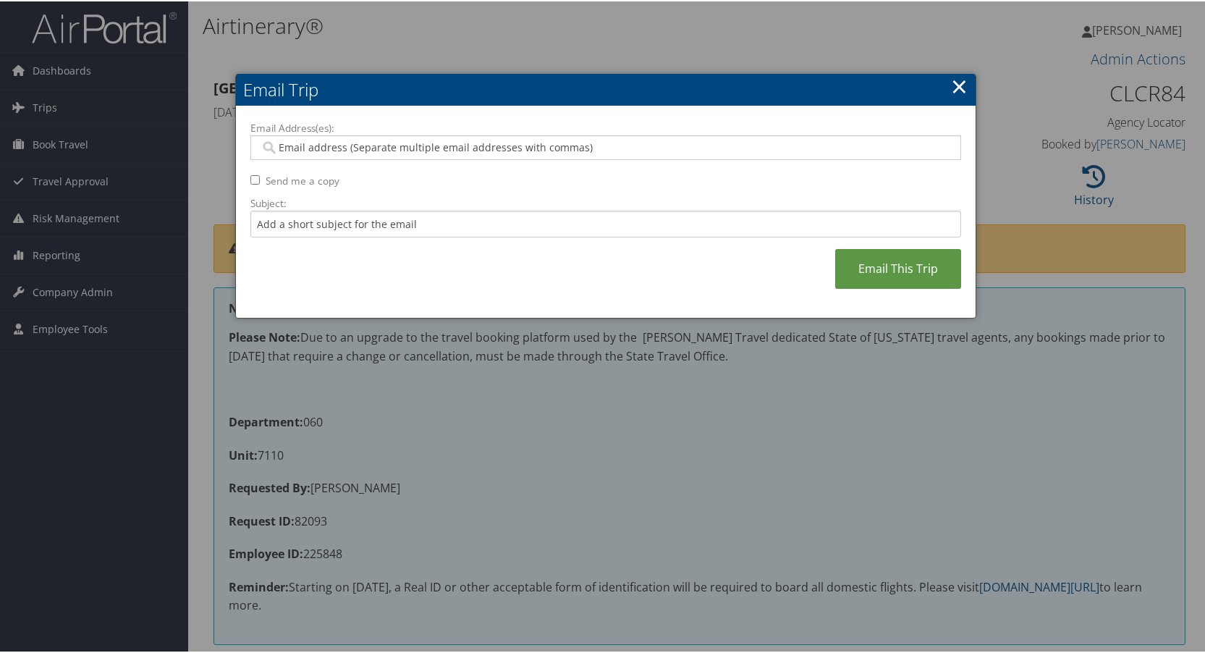
click at [297, 145] on input "Email Address(es):" at bounding box center [605, 146] width 691 height 14
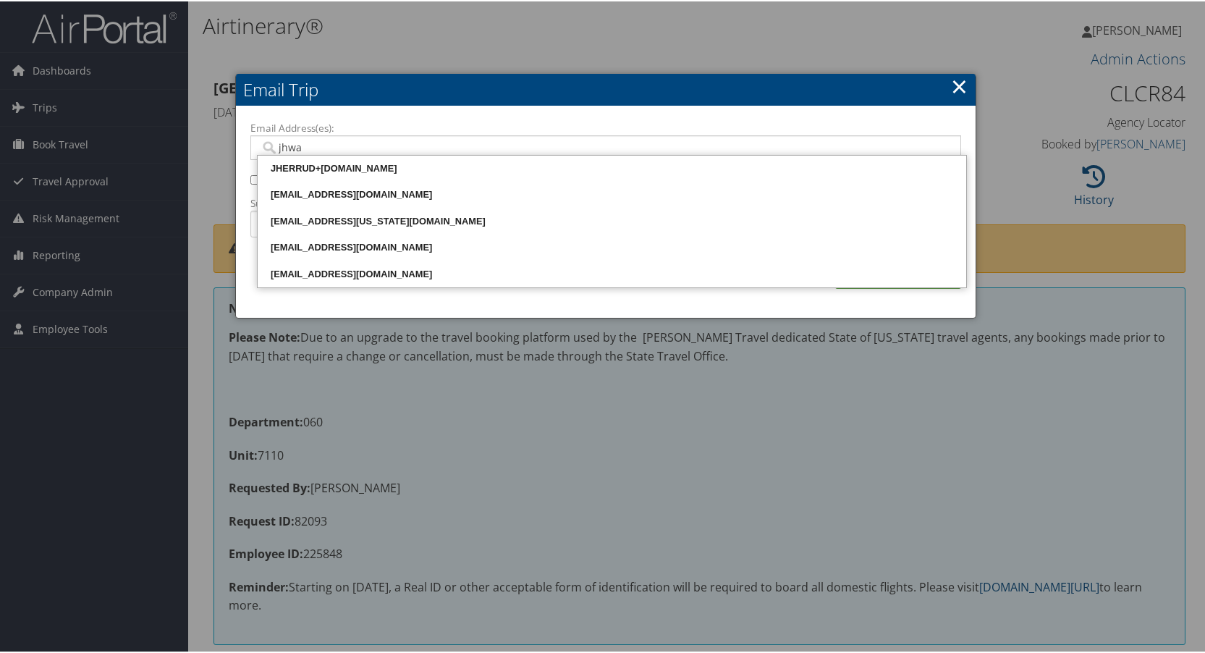
type input "jhwan"
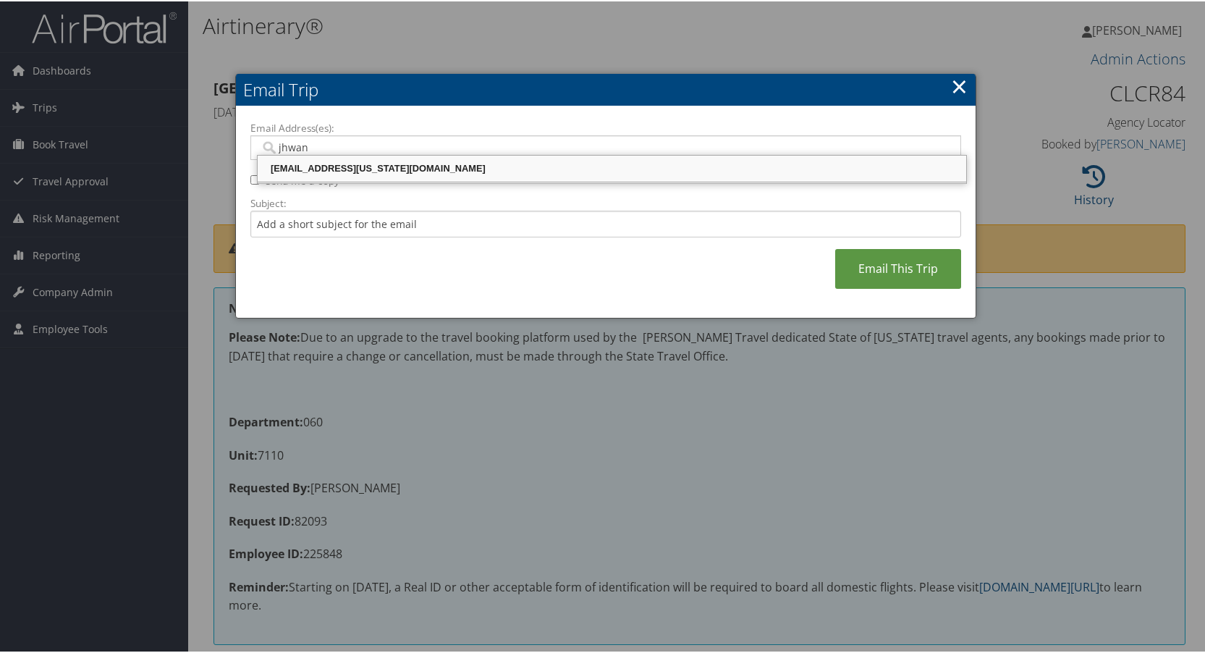
drag, startPoint x: 309, startPoint y: 169, endPoint x: 412, endPoint y: 190, distance: 104.9
click at [318, 171] on div "[EMAIL_ADDRESS][US_STATE][DOMAIN_NAME]" at bounding box center [612, 167] width 704 height 14
type input "[EMAIL_ADDRESS][US_STATE][DOMAIN_NAME]"
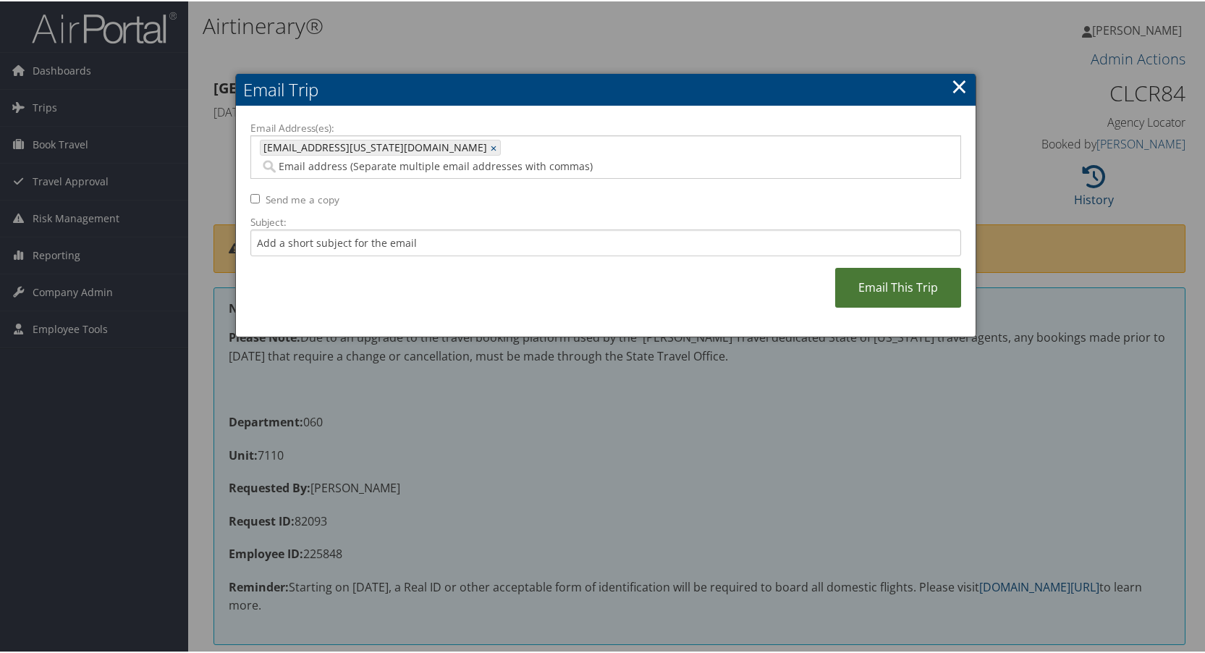
click at [883, 270] on link "Email This Trip" at bounding box center [898, 286] width 126 height 40
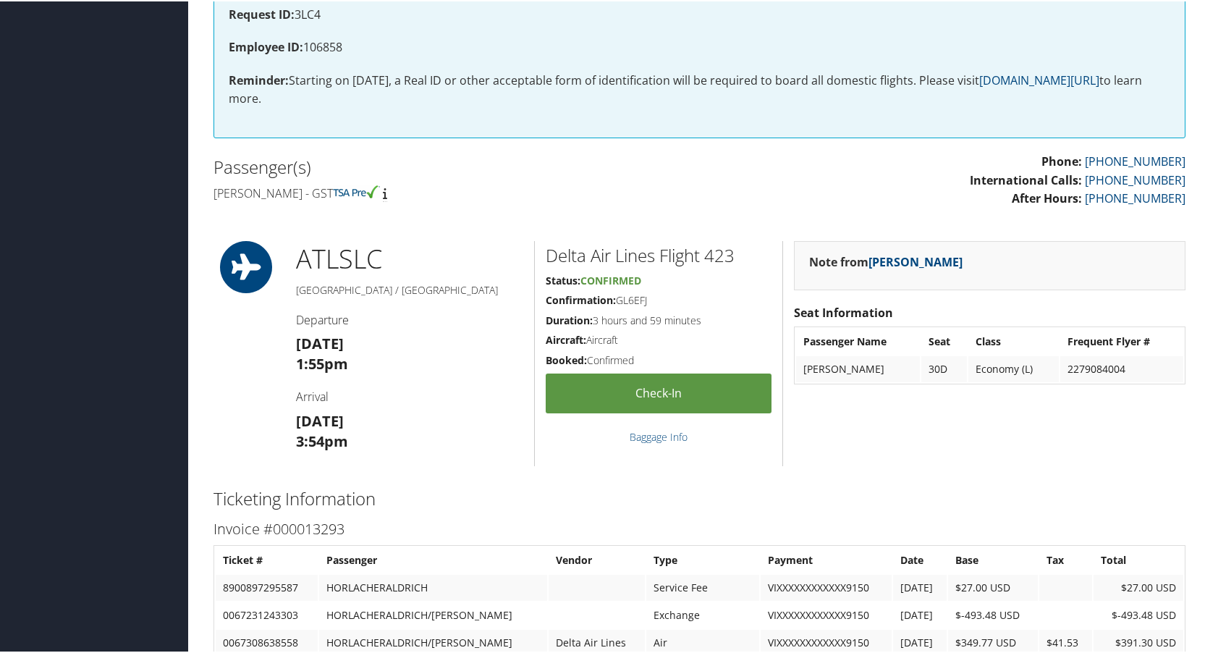
scroll to position [145, 0]
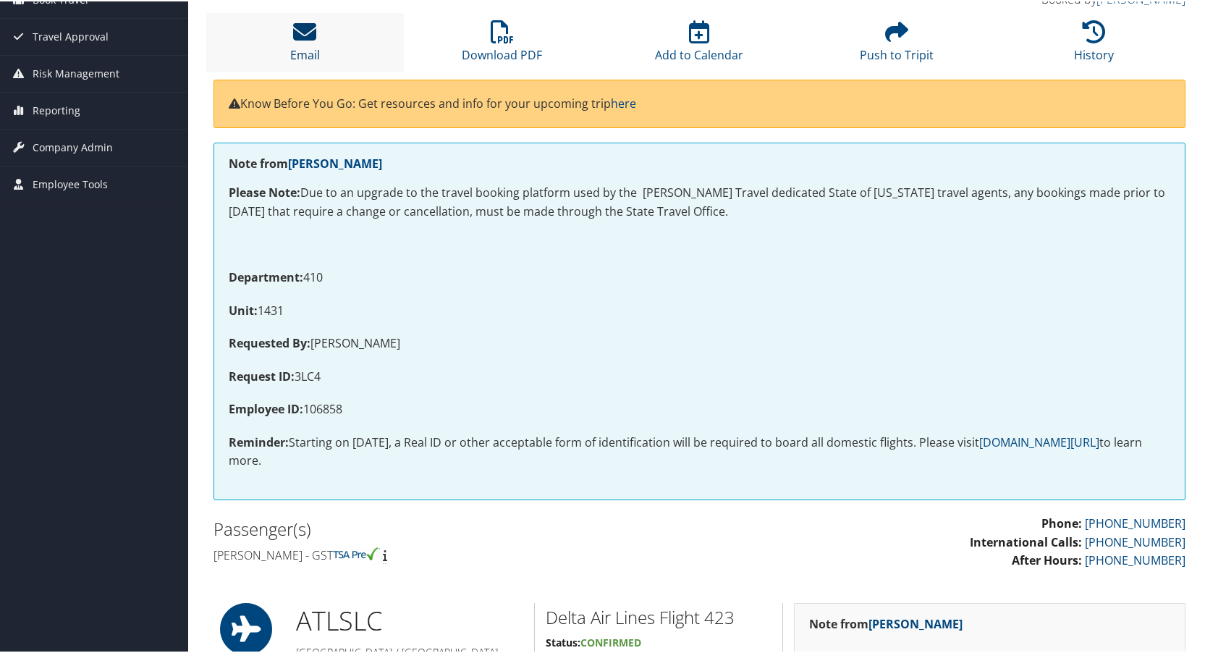
click at [298, 34] on icon at bounding box center [304, 30] width 23 height 23
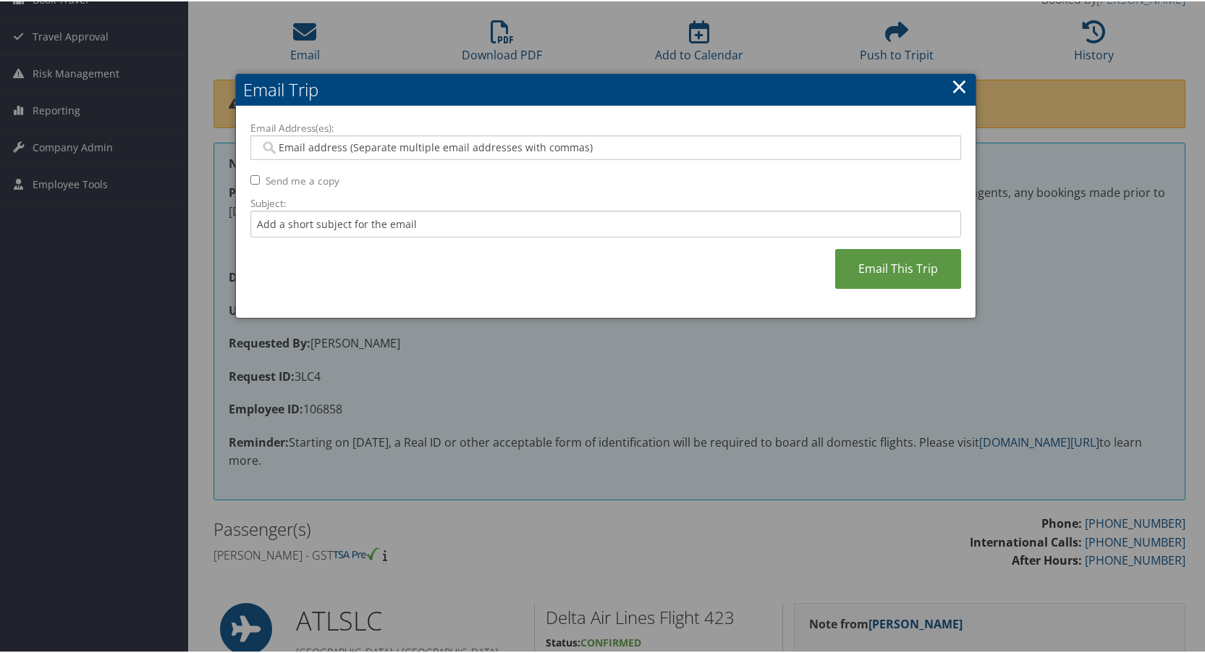
click at [308, 148] on input "Email Address(es):" at bounding box center [605, 146] width 691 height 14
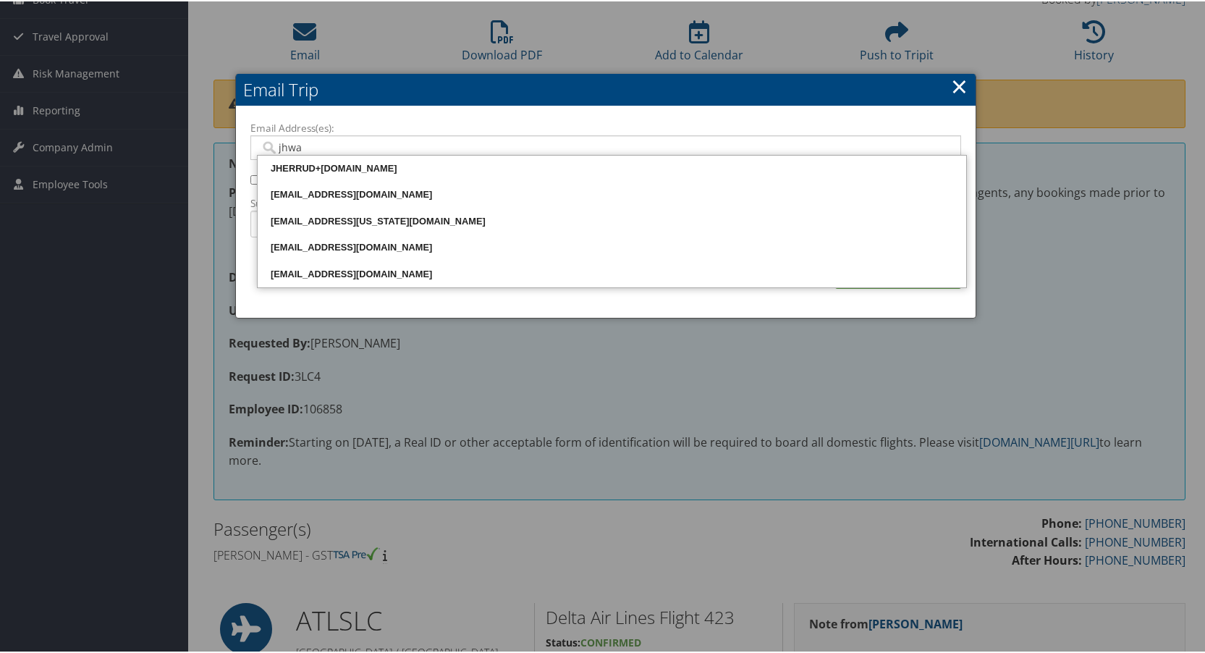
type input "jhwan"
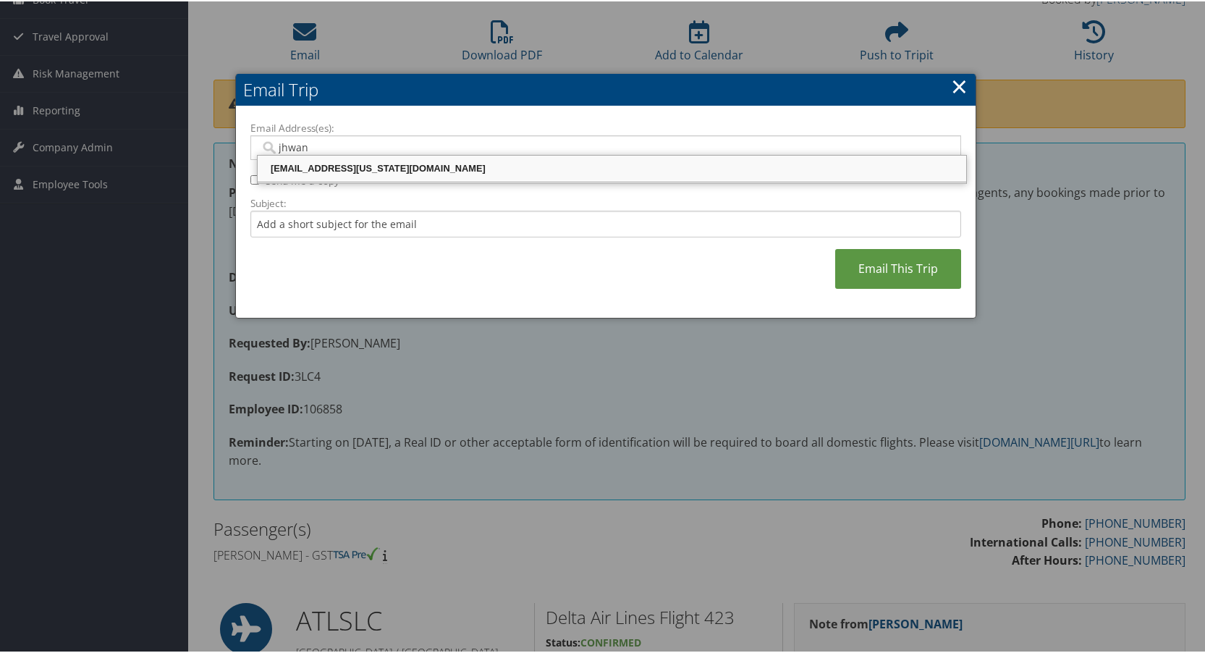
click at [299, 169] on div "[EMAIL_ADDRESS][US_STATE][DOMAIN_NAME]" at bounding box center [612, 167] width 704 height 14
type input "[EMAIL_ADDRESS][US_STATE][DOMAIN_NAME]"
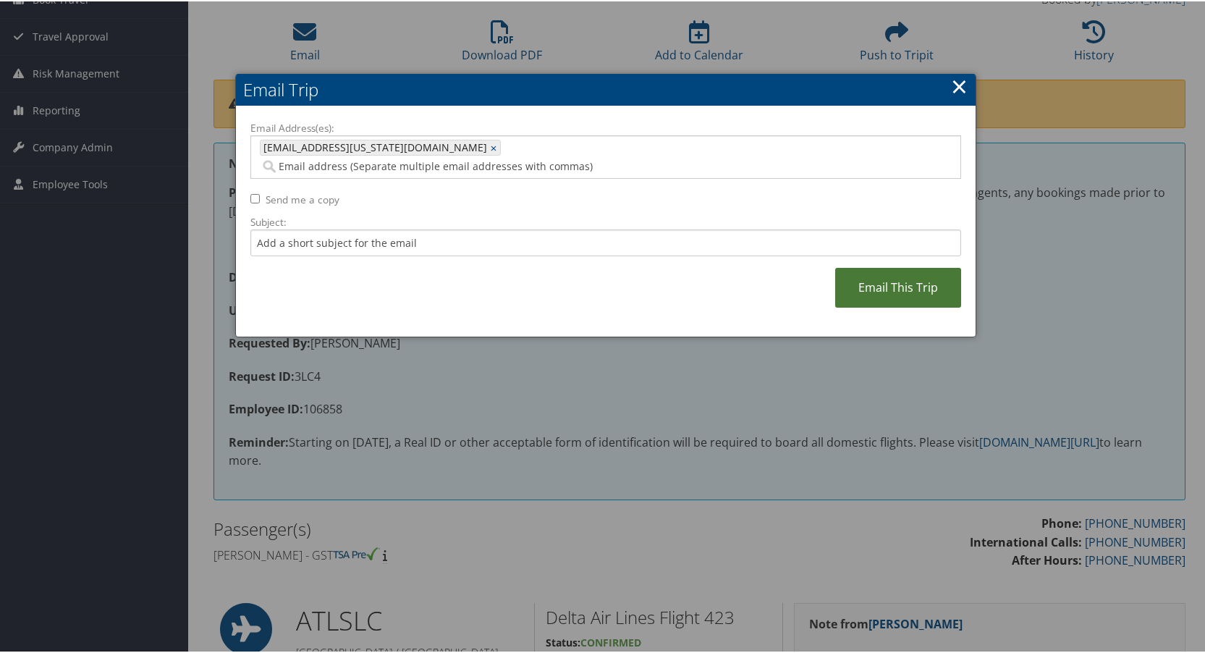
click at [890, 266] on link "Email This Trip" at bounding box center [898, 286] width 126 height 40
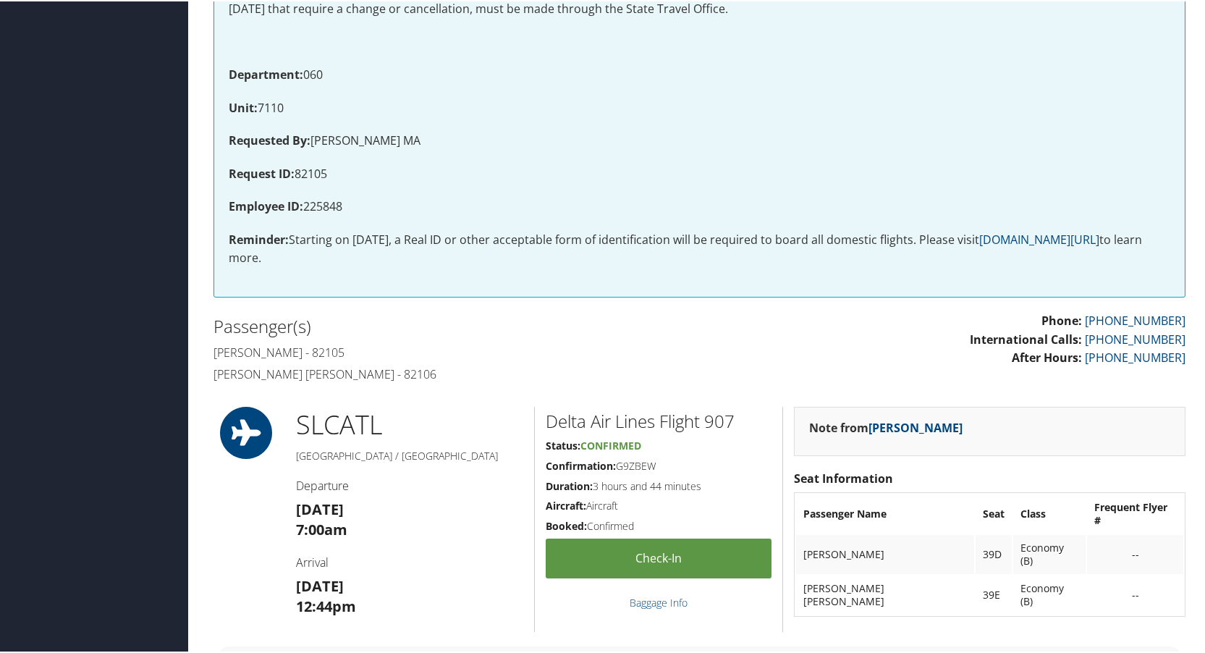
scroll to position [72, 0]
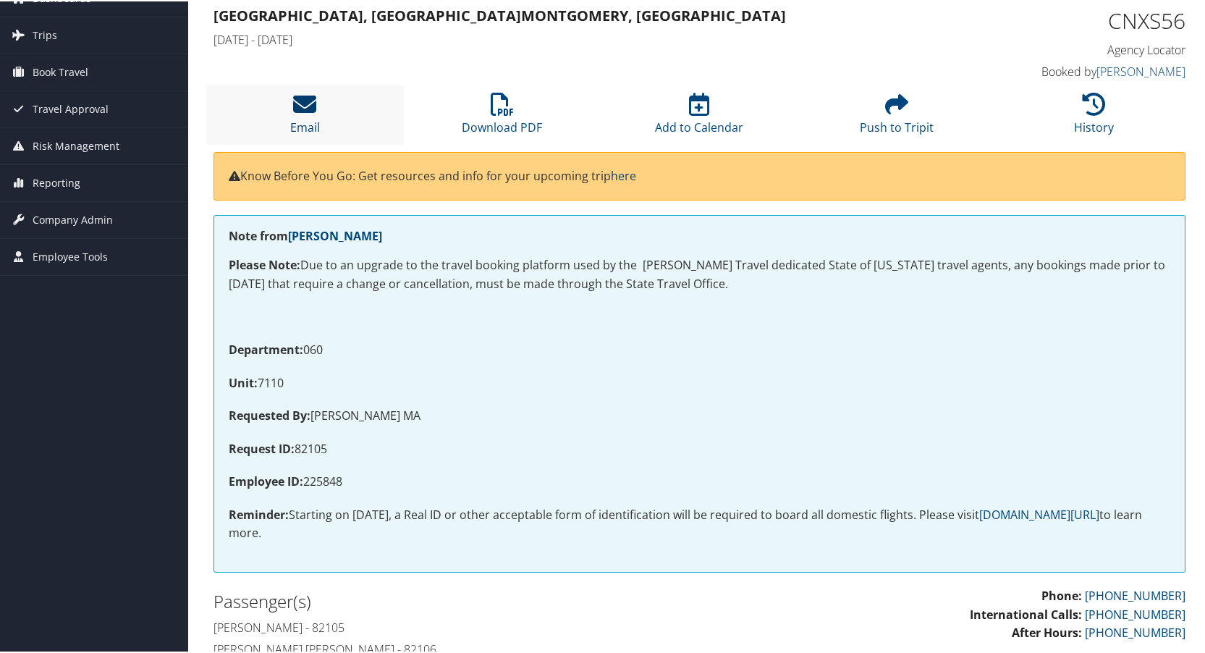
click at [299, 107] on icon at bounding box center [304, 102] width 23 height 23
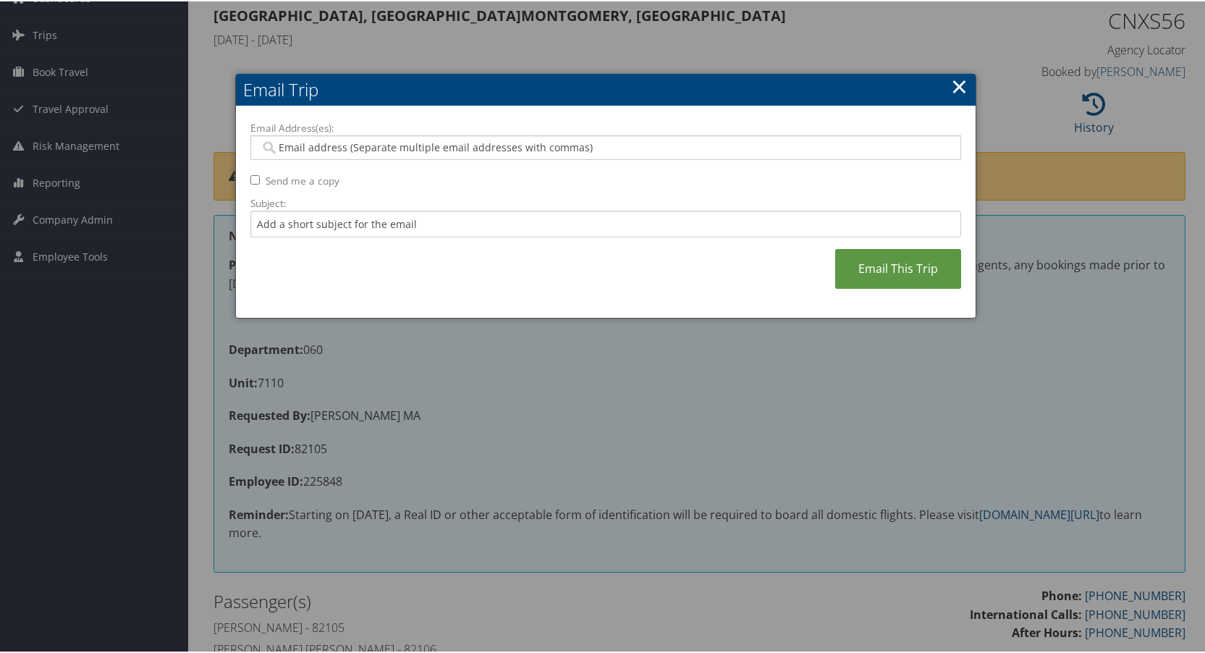
click at [326, 142] on input "Email Address(es):" at bounding box center [605, 146] width 691 height 14
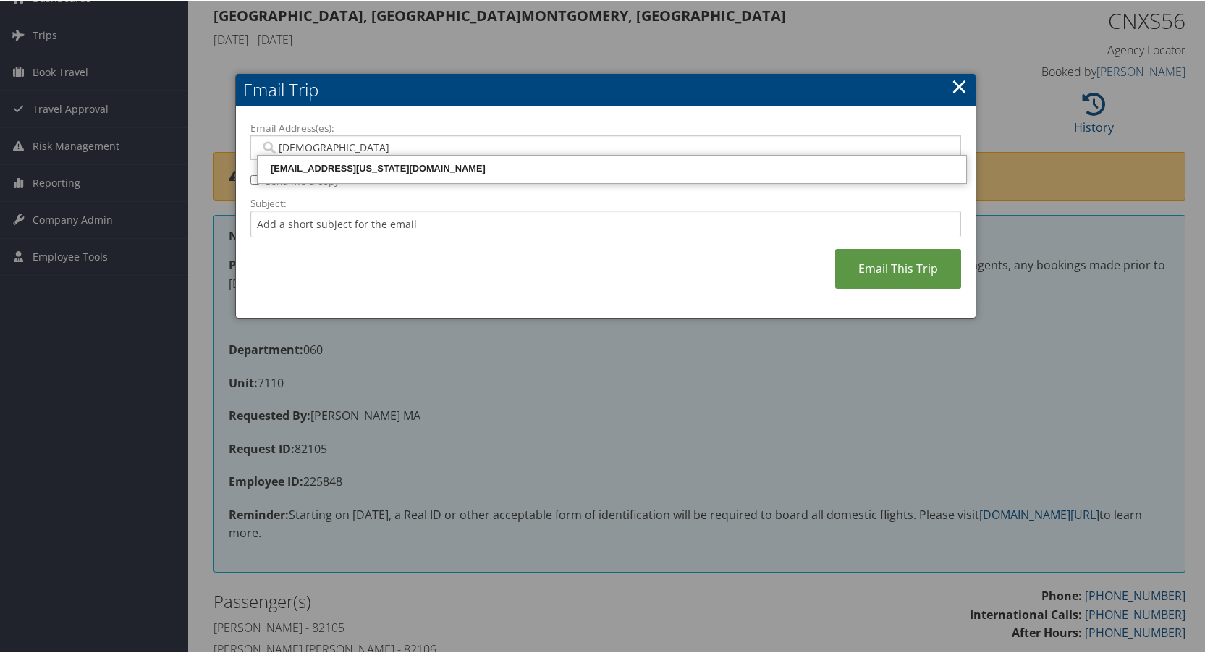
type input "jhwa"
click at [313, 165] on div "jhwang@utah.gov" at bounding box center [612, 167] width 704 height 14
type input "jhwang@utah.gov"
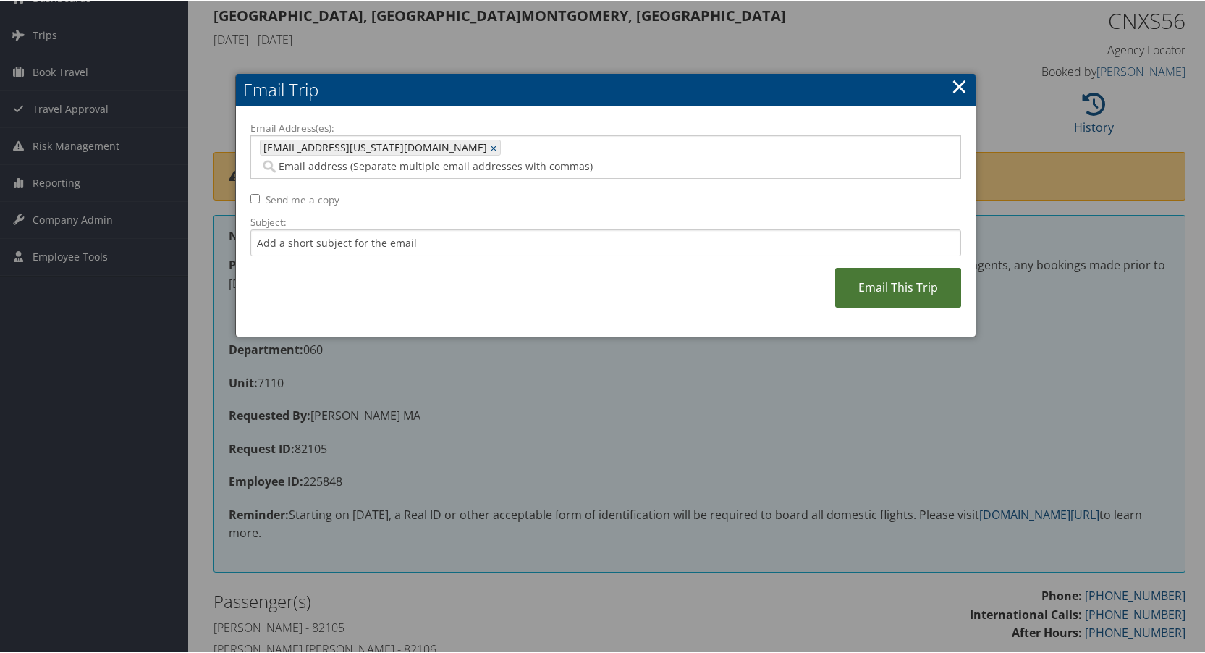
click at [860, 278] on link "Email This Trip" at bounding box center [898, 286] width 126 height 40
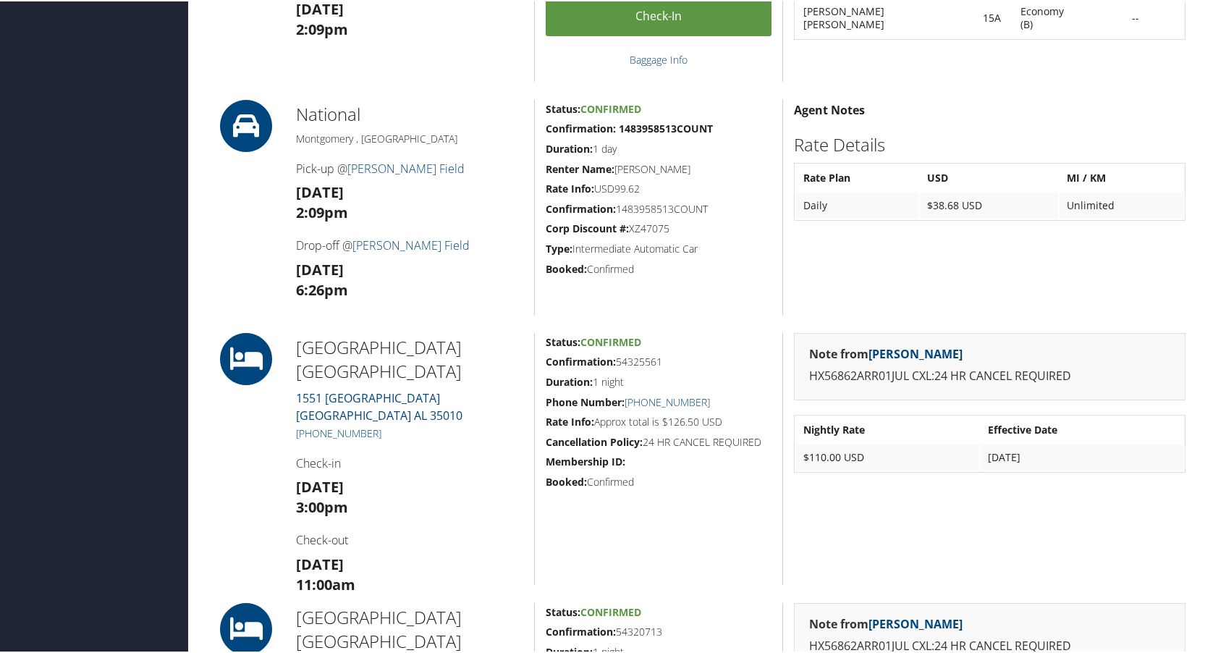
scroll to position [941, 0]
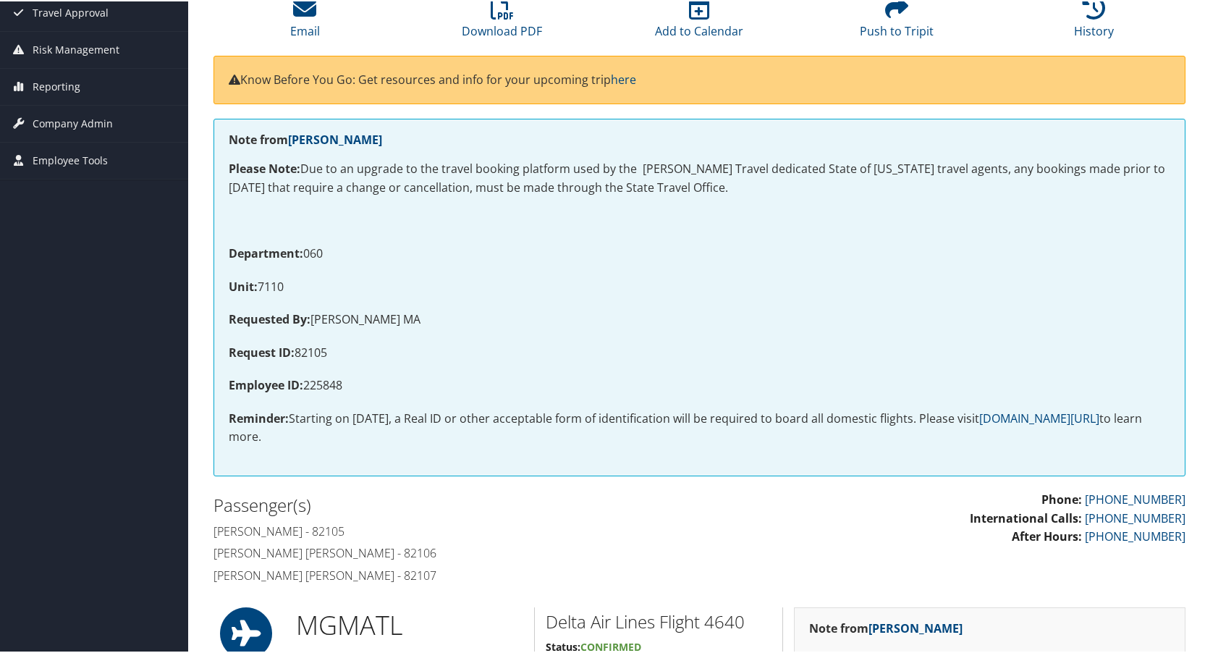
scroll to position [145, 0]
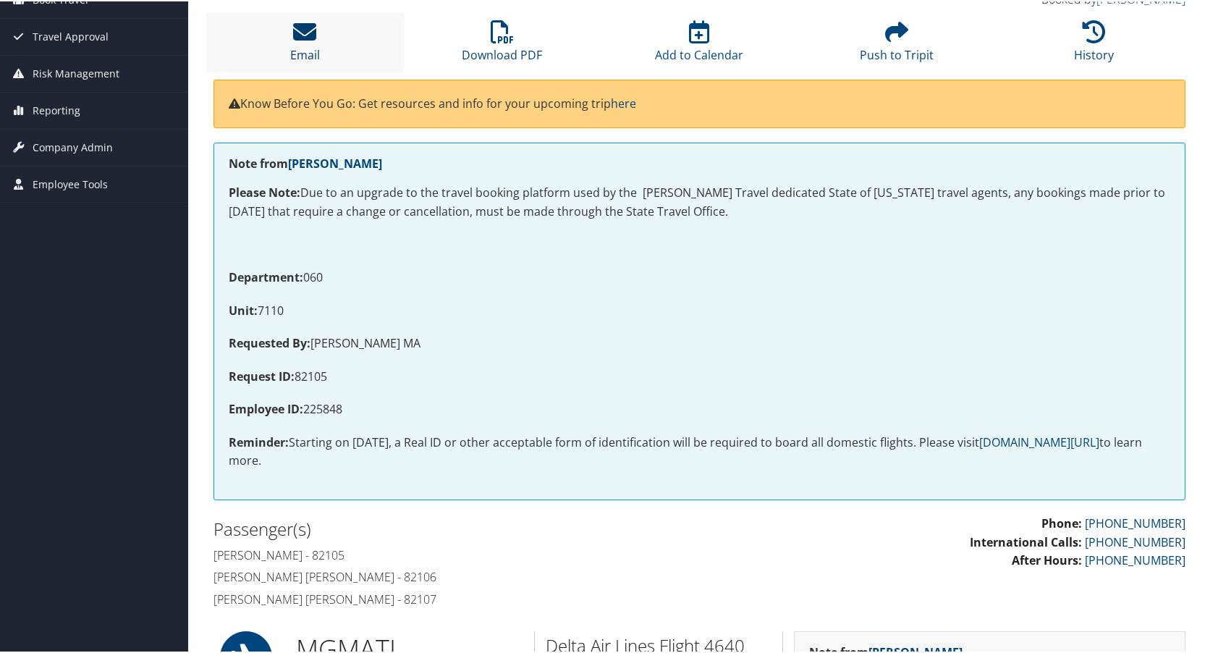
click at [298, 30] on icon at bounding box center [304, 30] width 23 height 23
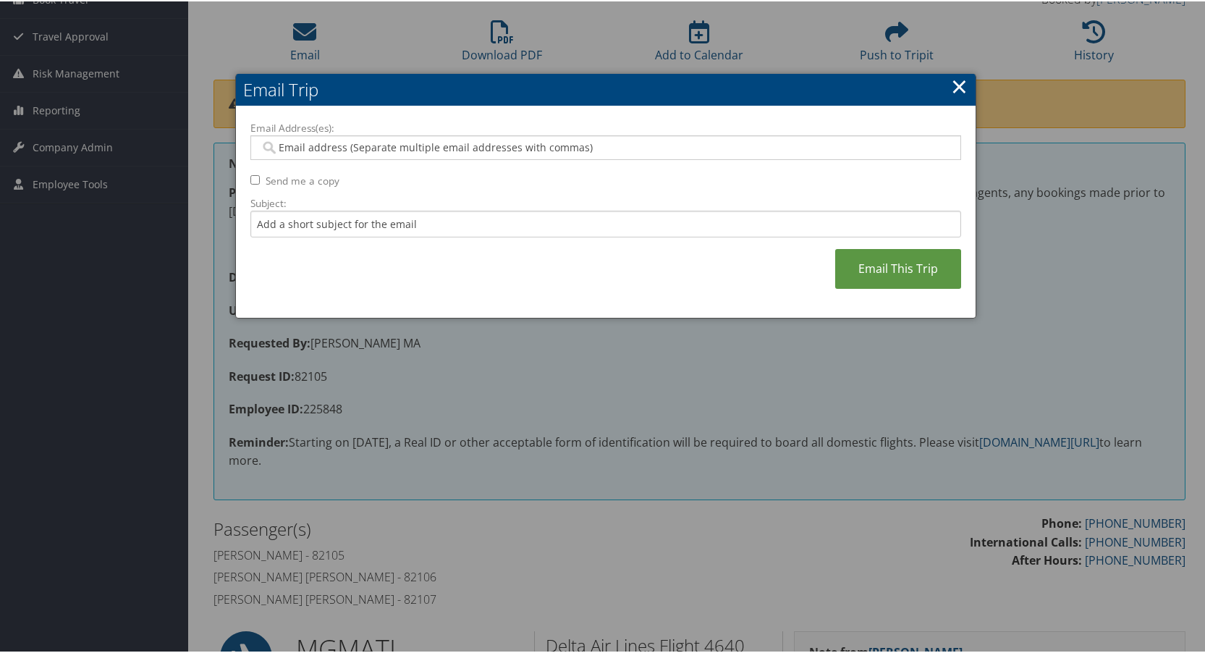
click at [294, 145] on input "Email Address(es):" at bounding box center [605, 146] width 691 height 14
type input "jhwang"
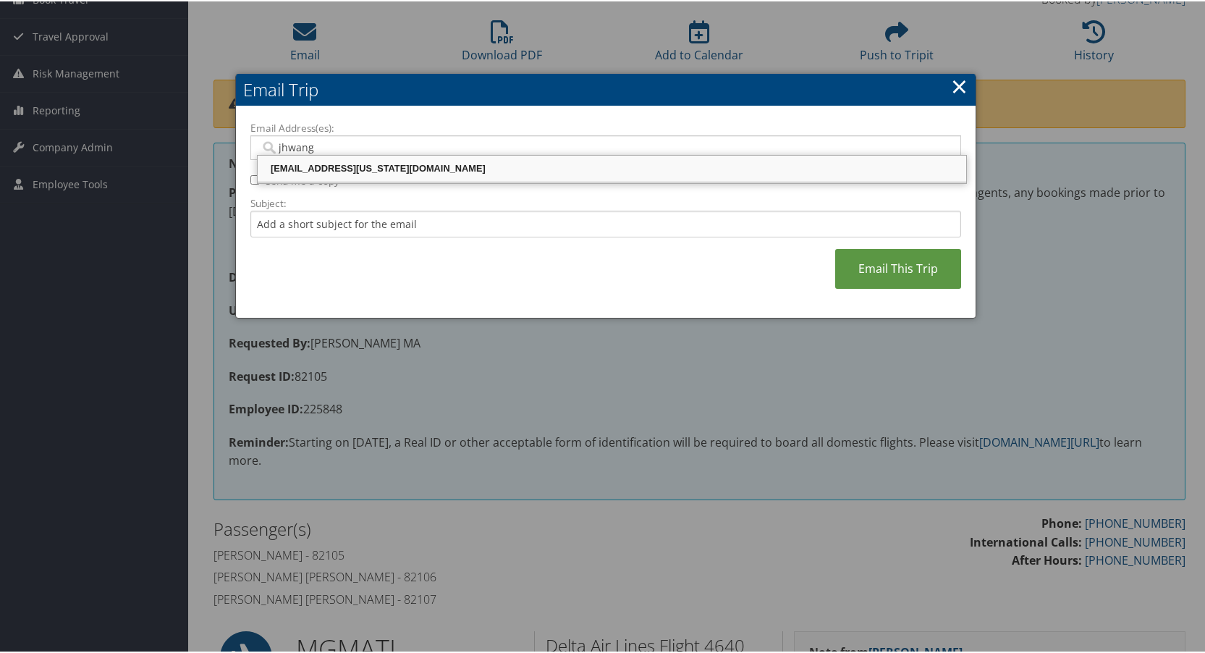
drag, startPoint x: 291, startPoint y: 164, endPoint x: 478, endPoint y: 247, distance: 205.0
click at [294, 164] on div "jhwang@utah.gov" at bounding box center [612, 167] width 704 height 14
type input "jhwang@utah.gov"
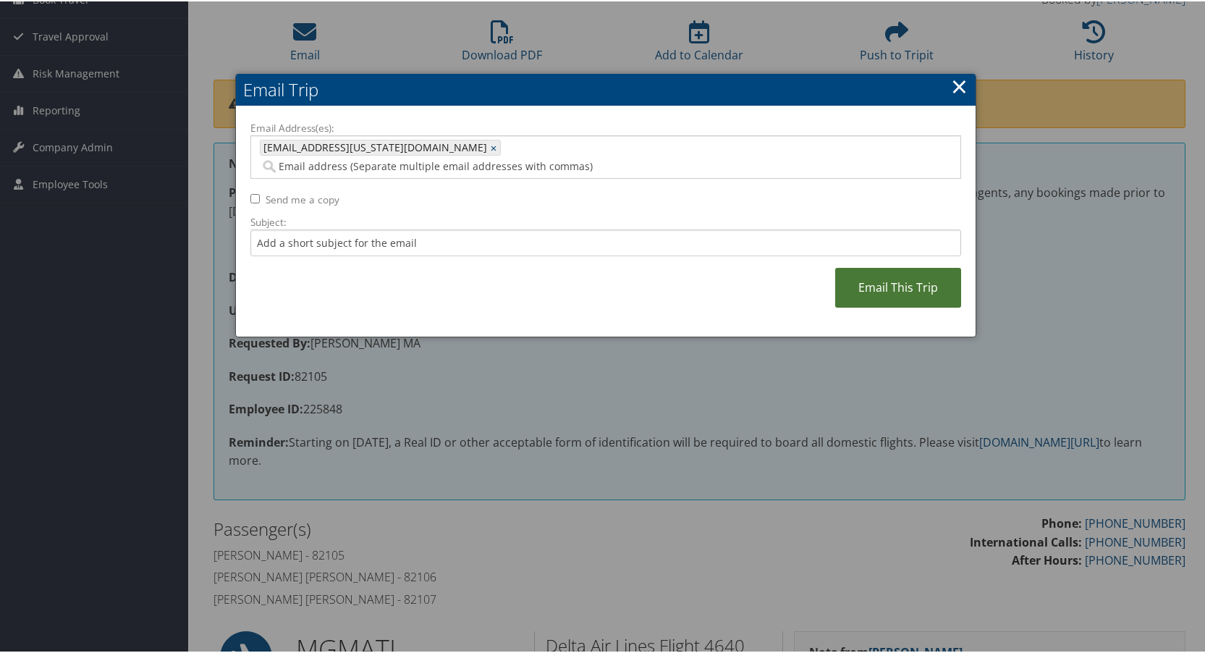
click at [889, 268] on link "Email This Trip" at bounding box center [898, 286] width 126 height 40
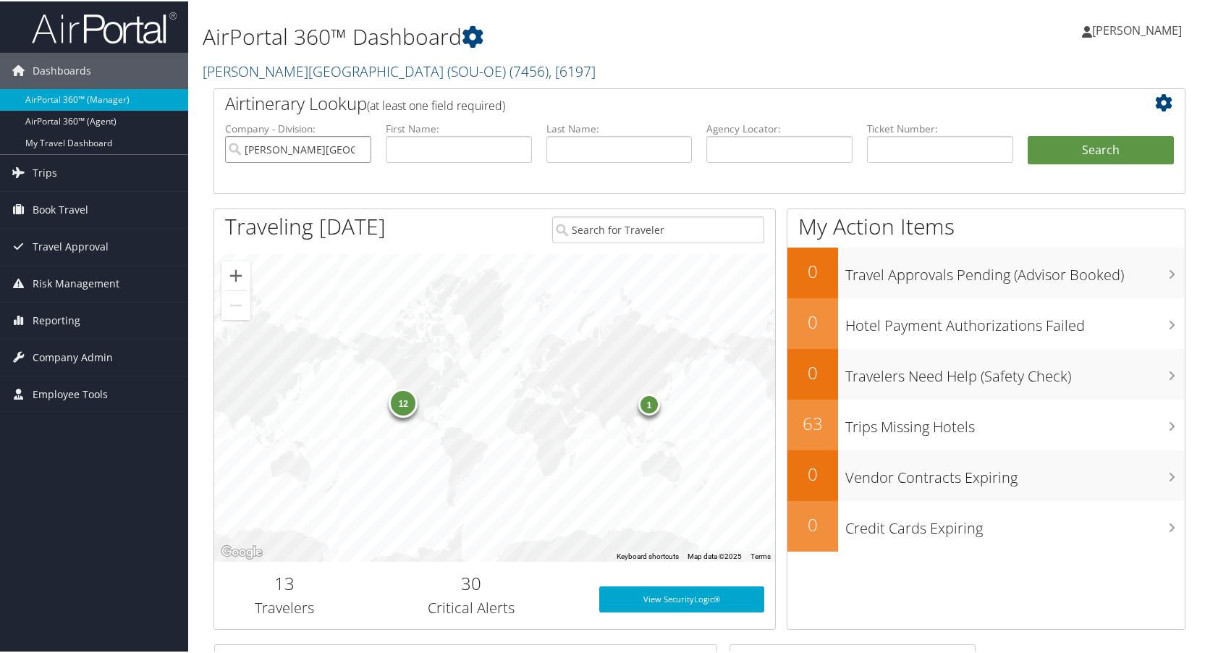
click at [357, 145] on input "Weber State University (SOU-OE)" at bounding box center [298, 148] width 146 height 27
paste input "8900896859040"
type input "8900896859040"
click at [1066, 143] on button "Search" at bounding box center [1100, 149] width 146 height 29
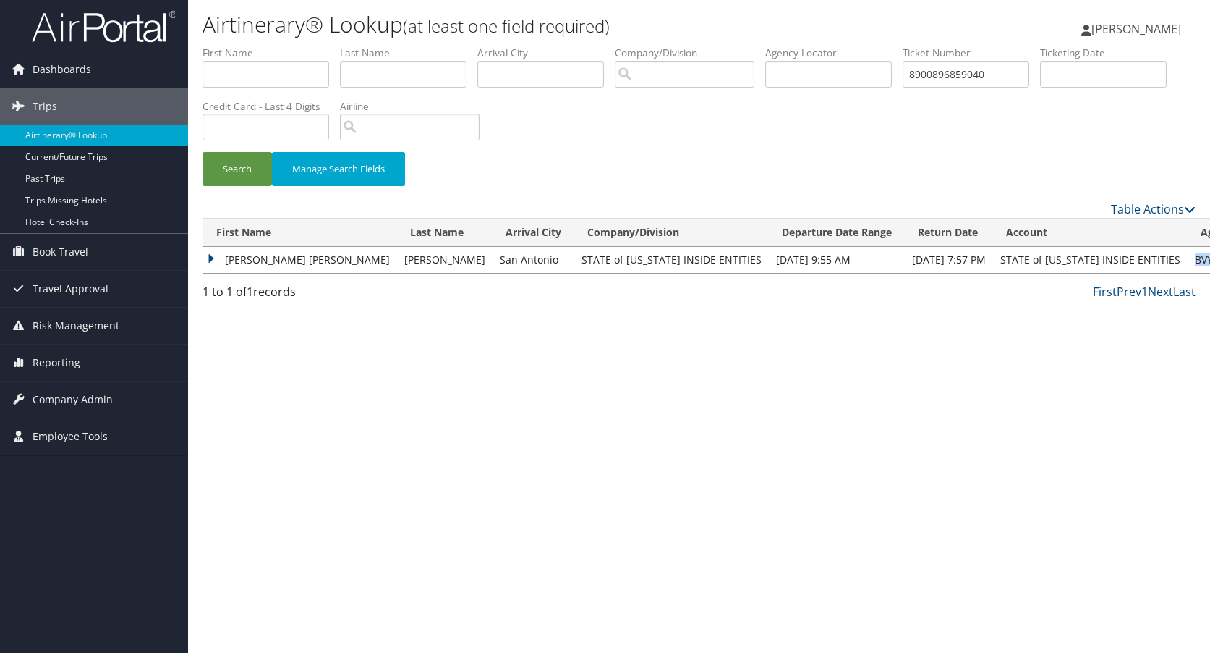
drag, startPoint x: 1096, startPoint y: 257, endPoint x: 1127, endPoint y: 260, distance: 30.6
copy td "BVY7C4"
